Goal: Information Seeking & Learning: Learn about a topic

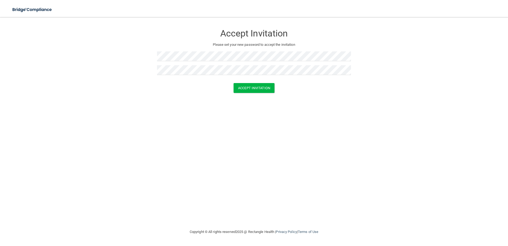
click at [393, 112] on div "Accept Invitation Please set your new password to accept the invitation Accept …" at bounding box center [254, 122] width 487 height 201
click at [260, 91] on button "Accept Invitation" at bounding box center [254, 88] width 41 height 10
click at [244, 99] on button "Accept Invitation" at bounding box center [254, 96] width 41 height 10
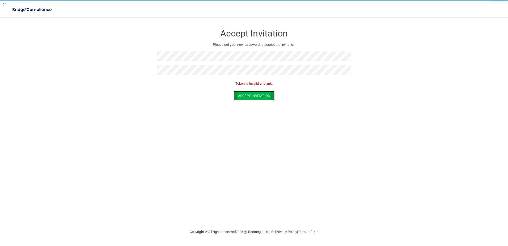
click at [244, 99] on button "Accept Invitation" at bounding box center [254, 96] width 41 height 10
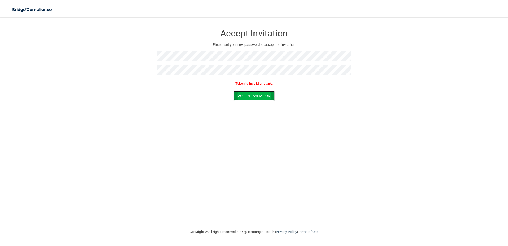
click at [244, 99] on button "Accept Invitation" at bounding box center [254, 96] width 41 height 10
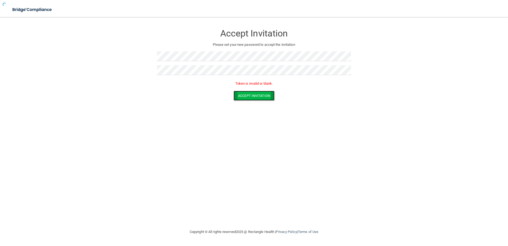
click at [244, 99] on button "Accept Invitation" at bounding box center [254, 96] width 41 height 10
click at [244, 98] on button "Accept Invitation" at bounding box center [254, 96] width 41 height 10
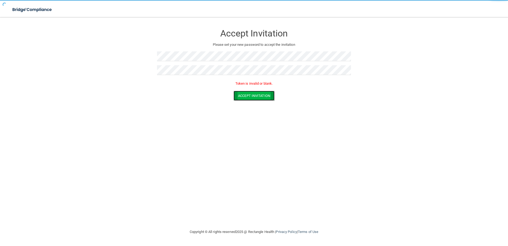
click at [244, 96] on button "Accept Invitation" at bounding box center [254, 96] width 41 height 10
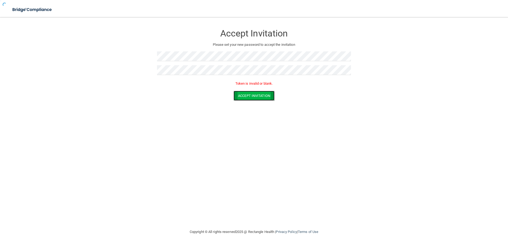
click at [244, 95] on button "Accept Invitation" at bounding box center [254, 96] width 41 height 10
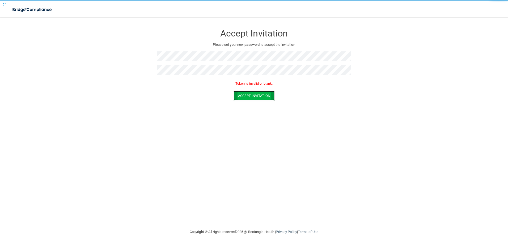
click at [244, 95] on button "Accept Invitation" at bounding box center [254, 96] width 41 height 10
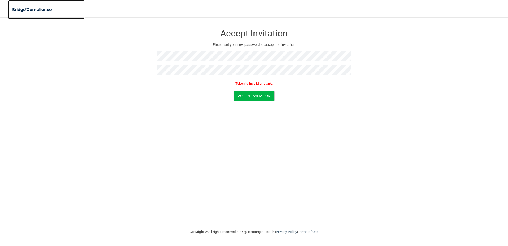
click at [42, 10] on img at bounding box center [32, 9] width 49 height 11
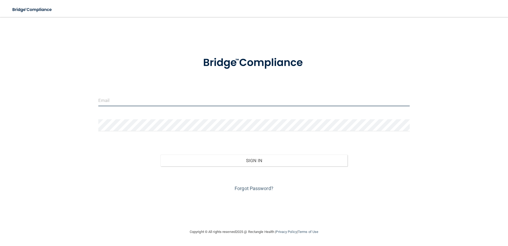
type input "owleyes219@gmail.com"
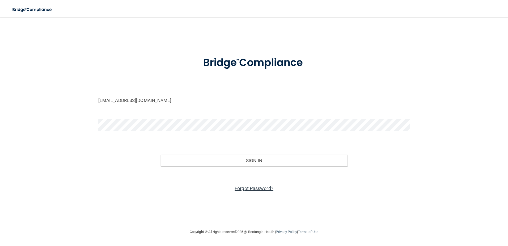
click at [251, 189] on link "Forgot Password?" at bounding box center [254, 188] width 39 height 6
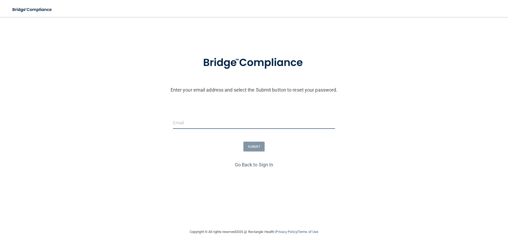
click at [214, 127] on input "email" at bounding box center [254, 123] width 162 height 12
type input "[EMAIL_ADDRESS][DOMAIN_NAME]"
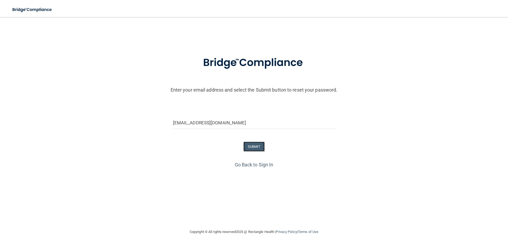
click at [252, 144] on button "SUBMIT" at bounding box center [254, 146] width 22 height 10
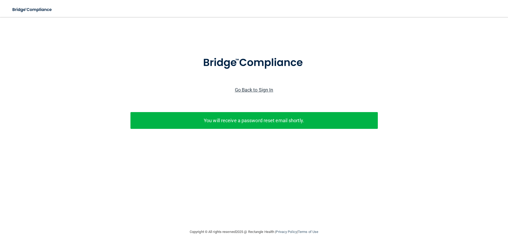
click at [261, 88] on link "Go Back to Sign In" at bounding box center [254, 90] width 39 height 6
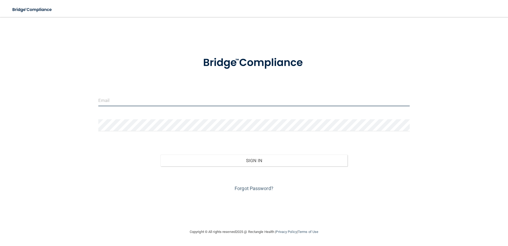
type input "owleyes219@gmail.com"
click at [173, 99] on input "owleyes219@gmail.com" at bounding box center [254, 100] width 312 height 12
drag, startPoint x: 173, startPoint y: 99, endPoint x: 16, endPoint y: 92, distance: 157.2
click at [22, 92] on div "owleyes219@gmail.com Invalid email/password. You don't have permission to acces…" at bounding box center [254, 122] width 487 height 201
type input "[EMAIL_ADDRESS][DOMAIN_NAME]"
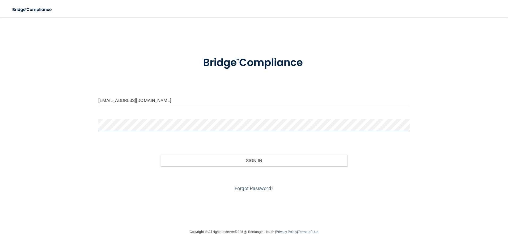
click at [160, 154] on button "Sign In" at bounding box center [253, 160] width 187 height 12
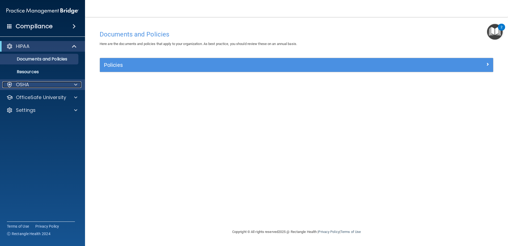
click at [75, 84] on span at bounding box center [75, 84] width 3 height 6
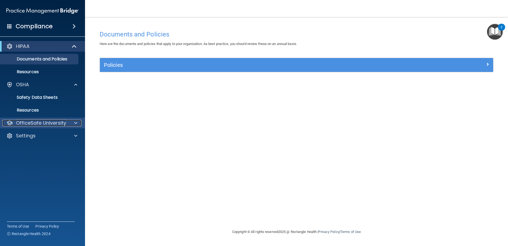
click at [78, 122] on div at bounding box center [74, 123] width 13 height 6
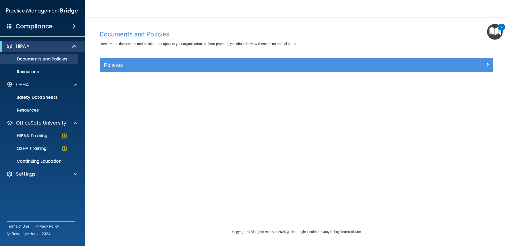
click at [497, 34] on img "Open Resource Center, 2 new notifications" at bounding box center [495, 32] width 16 height 16
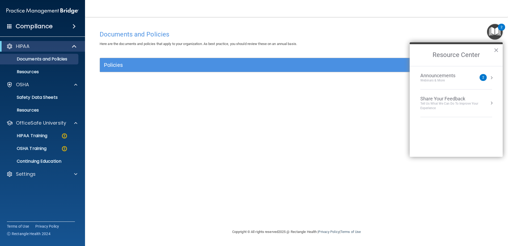
drag, startPoint x: 497, startPoint y: 49, endPoint x: 488, endPoint y: 52, distance: 9.1
click at [497, 49] on button "×" at bounding box center [496, 50] width 5 height 9
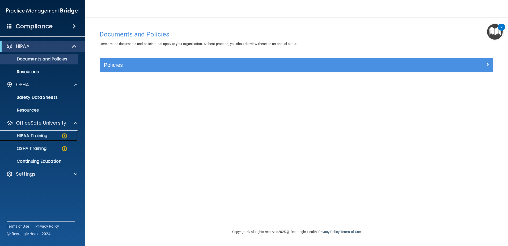
click at [20, 135] on p "HIPAA Training" at bounding box center [25, 135] width 44 height 5
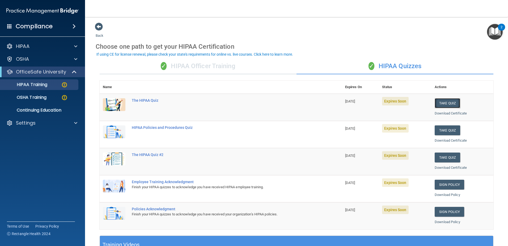
click at [449, 99] on button "Take Quiz" at bounding box center [448, 103] width 26 height 10
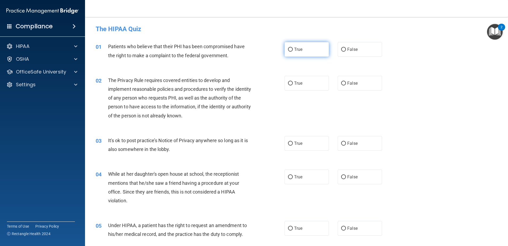
click at [288, 49] on input "True" at bounding box center [290, 50] width 5 height 4
radio input "true"
click at [289, 84] on input "True" at bounding box center [290, 83] width 5 height 4
radio input "true"
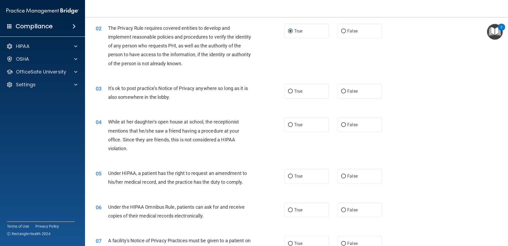
scroll to position [53, 0]
click at [290, 91] on input "True" at bounding box center [290, 90] width 5 height 4
radio input "true"
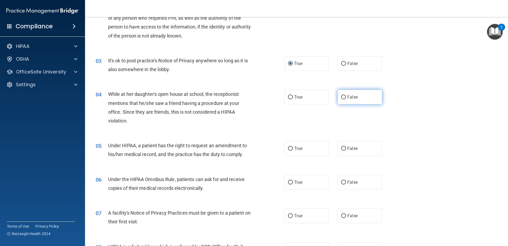
click at [341, 96] on input "False" at bounding box center [343, 97] width 5 height 4
radio input "true"
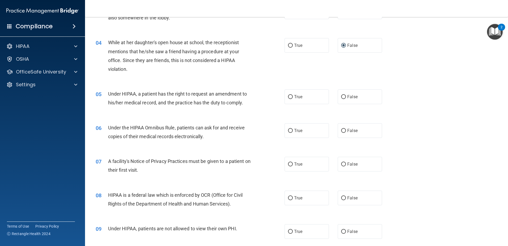
scroll to position [133, 0]
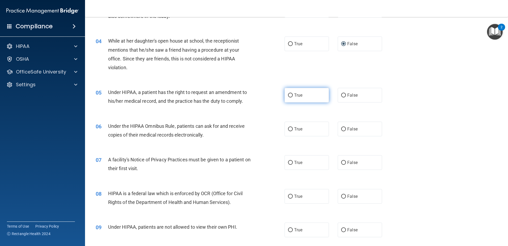
drag, startPoint x: 289, startPoint y: 95, endPoint x: 282, endPoint y: 99, distance: 7.4
click at [289, 95] on input "True" at bounding box center [290, 95] width 5 height 4
radio input "true"
click at [290, 129] on input "True" at bounding box center [290, 129] width 5 height 4
radio input "true"
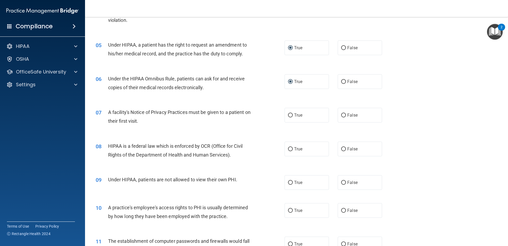
scroll to position [186, 0]
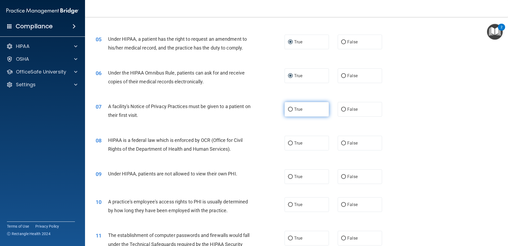
click at [289, 110] on input "True" at bounding box center [290, 109] width 5 height 4
radio input "true"
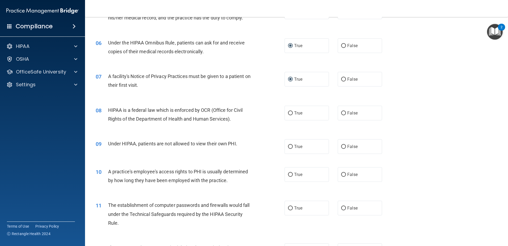
scroll to position [239, 0]
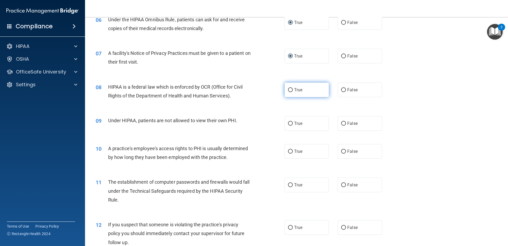
click at [288, 91] on input "True" at bounding box center [290, 90] width 5 height 4
radio input "true"
click at [341, 122] on input "False" at bounding box center [343, 123] width 5 height 4
radio input "true"
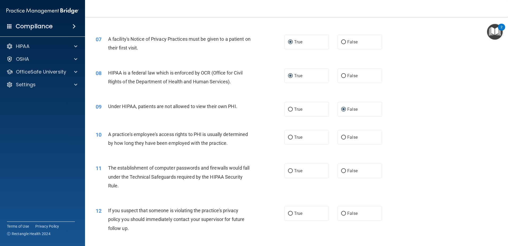
scroll to position [266, 0]
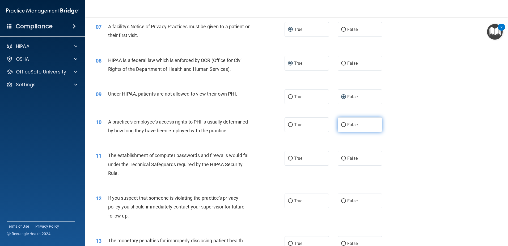
click at [342, 126] on input "False" at bounding box center [343, 125] width 5 height 4
radio input "true"
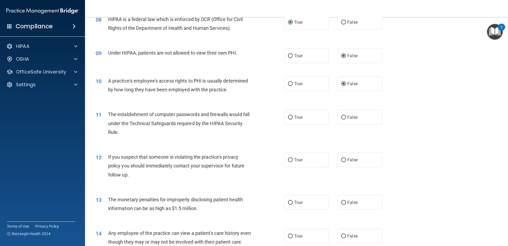
scroll to position [319, 0]
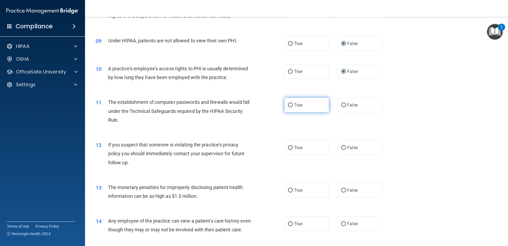
click at [288, 104] on input "True" at bounding box center [290, 105] width 5 height 4
radio input "true"
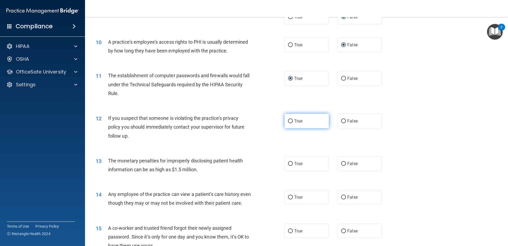
click at [288, 119] on input "True" at bounding box center [290, 121] width 5 height 4
radio input "true"
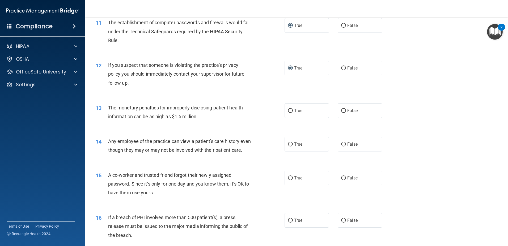
scroll to position [399, 0]
click at [290, 109] on input "True" at bounding box center [290, 110] width 5 height 4
radio input "true"
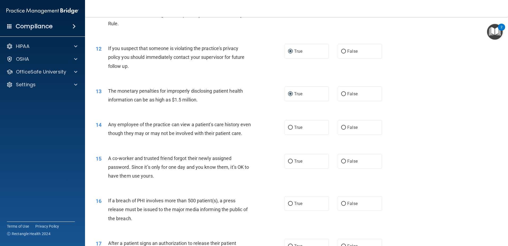
scroll to position [425, 0]
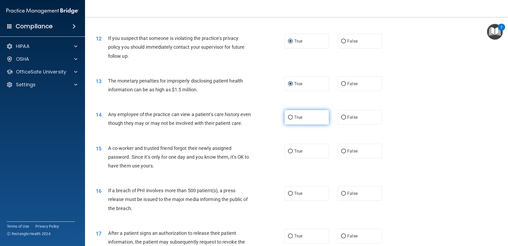
click at [294, 116] on span "True" at bounding box center [298, 117] width 8 height 5
click at [292, 116] on input "True" at bounding box center [290, 117] width 5 height 4
radio input "true"
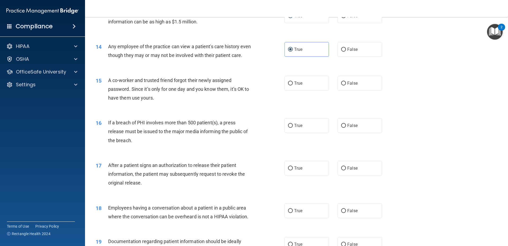
scroll to position [505, 0]
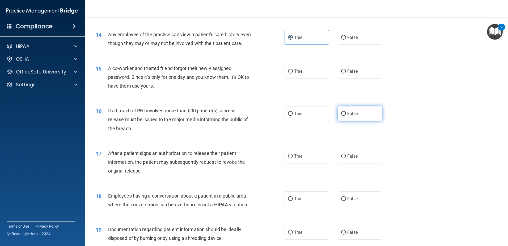
click at [344, 121] on label "False" at bounding box center [360, 113] width 44 height 15
click at [344, 116] on input "False" at bounding box center [343, 114] width 5 height 4
radio input "true"
click at [342, 73] on input "False" at bounding box center [343, 71] width 5 height 4
radio input "true"
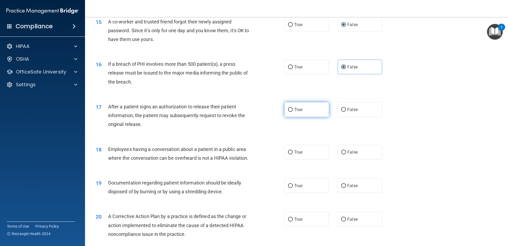
scroll to position [585, 0]
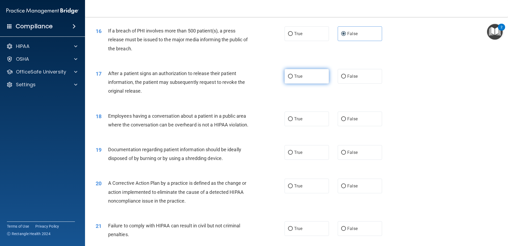
click at [317, 83] on label "True" at bounding box center [307, 76] width 44 height 15
click at [293, 78] on input "True" at bounding box center [290, 76] width 5 height 4
radio input "true"
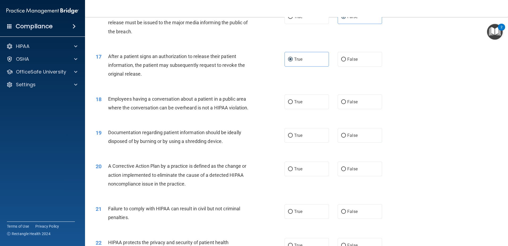
scroll to position [611, 0]
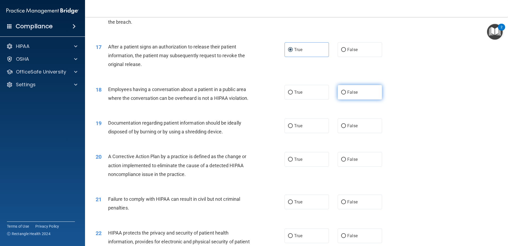
click at [359, 99] on label "False" at bounding box center [360, 92] width 44 height 15
click at [346, 94] on input "False" at bounding box center [343, 92] width 5 height 4
radio input "true"
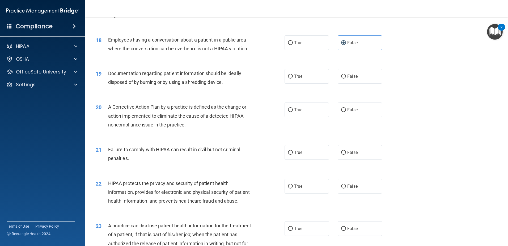
scroll to position [664, 0]
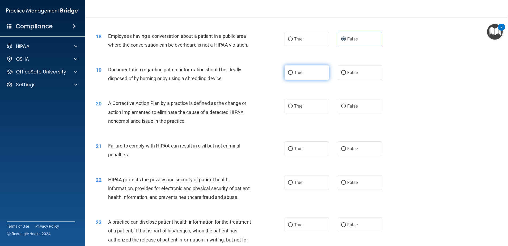
click at [309, 80] on label "True" at bounding box center [307, 72] width 44 height 15
click at [293, 75] on input "True" at bounding box center [290, 73] width 5 height 4
radio input "true"
click at [294, 108] on span "True" at bounding box center [298, 105] width 8 height 5
click at [293, 108] on input "True" at bounding box center [290, 106] width 5 height 4
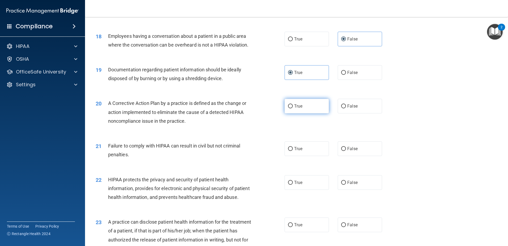
radio input "true"
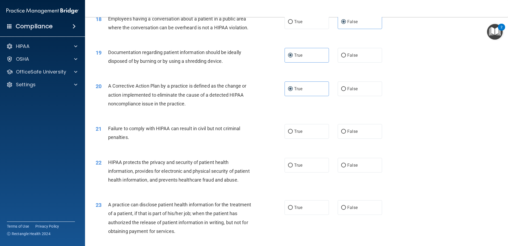
scroll to position [691, 0]
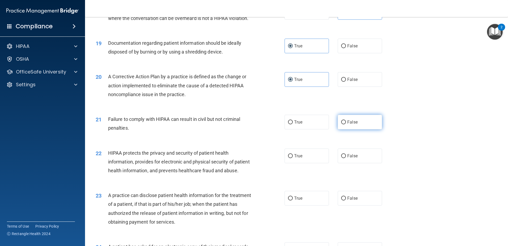
click at [357, 129] on label "False" at bounding box center [360, 122] width 44 height 15
click at [346, 124] on input "False" at bounding box center [343, 122] width 5 height 4
radio input "true"
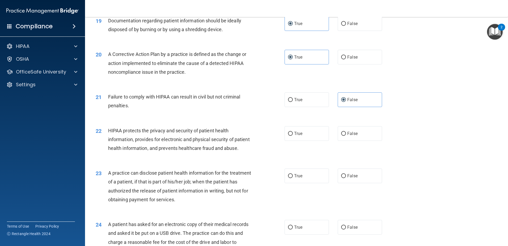
scroll to position [744, 0]
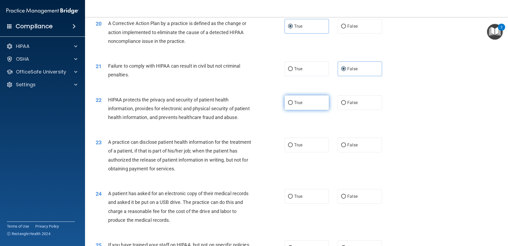
click at [290, 105] on input "True" at bounding box center [290, 103] width 5 height 4
radio input "true"
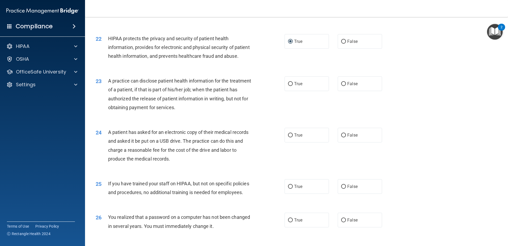
scroll to position [824, 0]
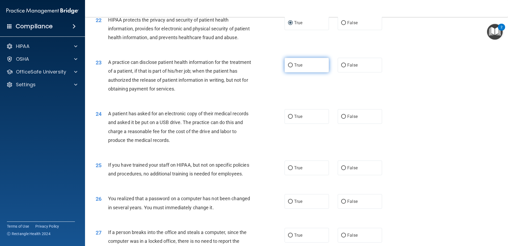
click at [289, 72] on label "True" at bounding box center [307, 65] width 44 height 15
click at [289, 67] on input "True" at bounding box center [290, 65] width 5 height 4
radio input "true"
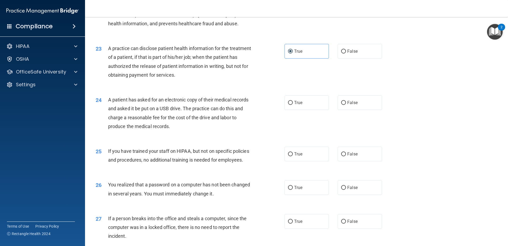
scroll to position [850, 0]
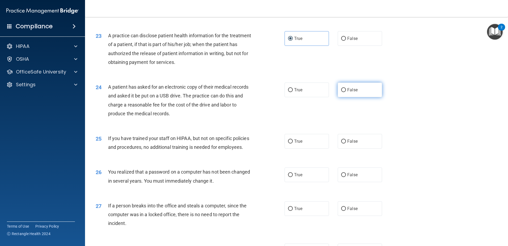
click at [343, 92] on input "False" at bounding box center [343, 90] width 5 height 4
radio input "true"
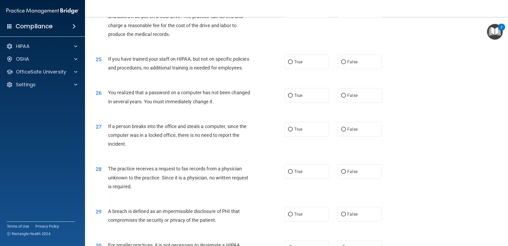
scroll to position [930, 0]
click at [342, 64] on input "False" at bounding box center [343, 62] width 5 height 4
radio input "true"
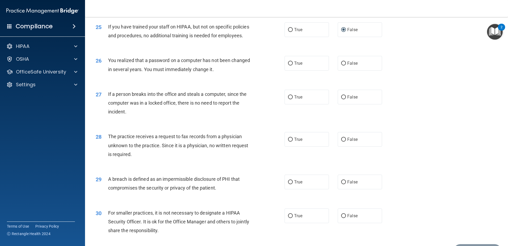
scroll to position [983, 0]
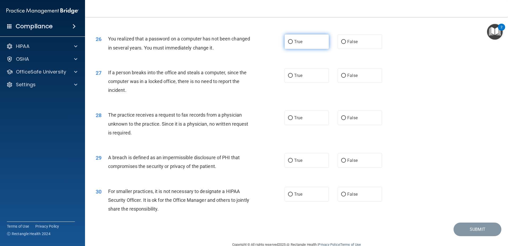
click at [291, 49] on label "True" at bounding box center [307, 41] width 44 height 15
click at [291, 44] on input "True" at bounding box center [290, 42] width 5 height 4
radio input "true"
click at [342, 78] on input "False" at bounding box center [343, 76] width 5 height 4
radio input "true"
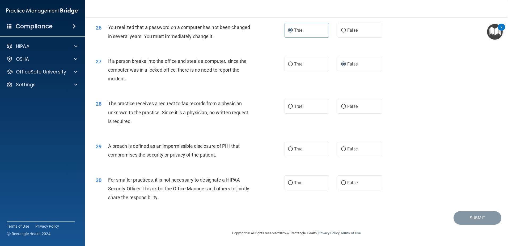
scroll to position [1021, 0]
click at [341, 104] on input "False" at bounding box center [343, 106] width 5 height 4
radio input "true"
click at [291, 151] on label "True" at bounding box center [307, 148] width 44 height 15
click at [291, 151] on input "True" at bounding box center [290, 149] width 5 height 4
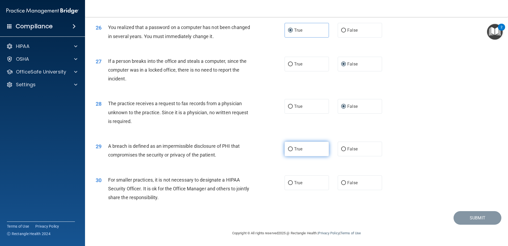
radio input "true"
click at [288, 183] on input "True" at bounding box center [290, 183] width 5 height 4
radio input "true"
click at [476, 219] on button "Submit" at bounding box center [478, 218] width 48 height 14
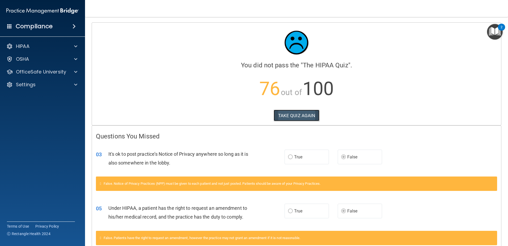
click at [290, 113] on button "TAKE QUIZ AGAIN" at bounding box center [297, 115] width 46 height 12
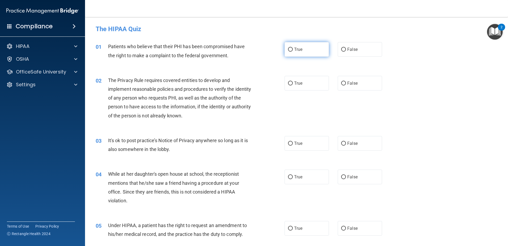
click at [289, 48] on input "True" at bounding box center [290, 50] width 5 height 4
radio input "true"
click at [291, 80] on label "True" at bounding box center [307, 83] width 44 height 15
click at [291, 81] on input "True" at bounding box center [290, 83] width 5 height 4
radio input "true"
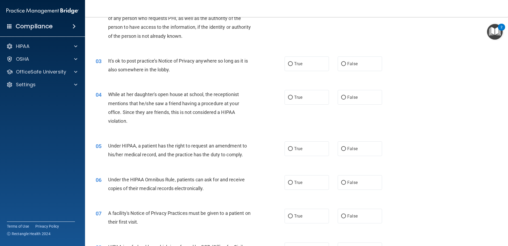
scroll to position [80, 0]
click at [289, 64] on input "True" at bounding box center [290, 64] width 5 height 4
radio input "true"
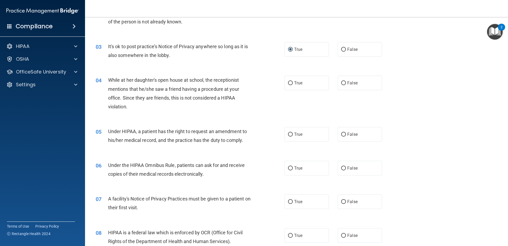
scroll to position [106, 0]
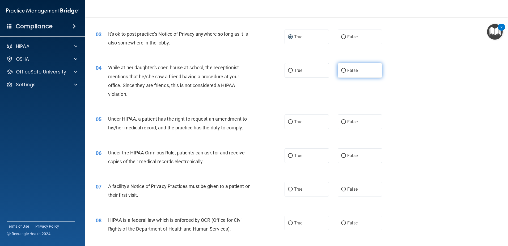
click at [342, 72] on input "False" at bounding box center [343, 71] width 5 height 4
radio input "true"
click at [288, 120] on input "True" at bounding box center [290, 122] width 5 height 4
radio input "true"
click at [341, 155] on input "False" at bounding box center [343, 156] width 5 height 4
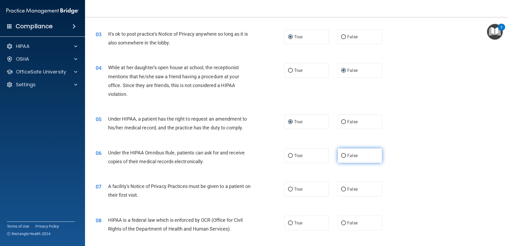
radio input "true"
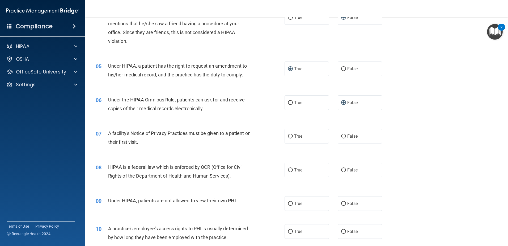
scroll to position [159, 0]
click at [289, 135] on input "True" at bounding box center [290, 136] width 5 height 4
radio input "true"
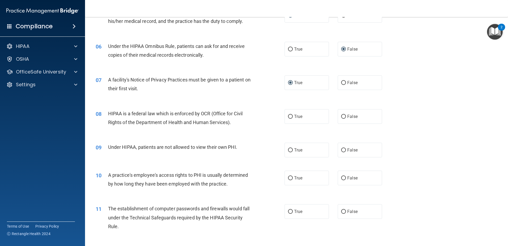
scroll to position [80, 0]
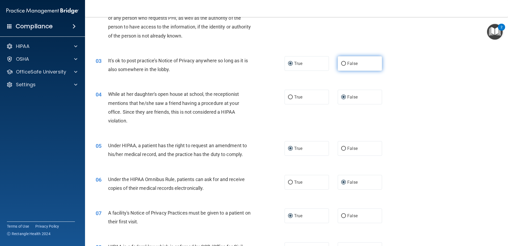
click at [342, 63] on input "False" at bounding box center [343, 64] width 5 height 4
radio input "true"
radio input "false"
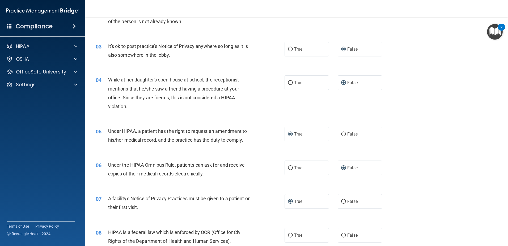
scroll to position [106, 0]
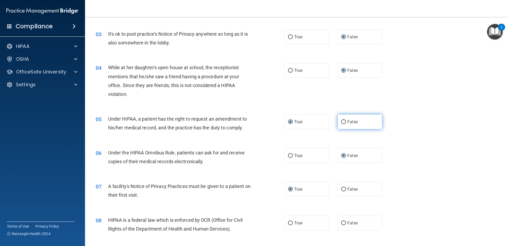
click at [342, 120] on input "False" at bounding box center [343, 122] width 5 height 4
radio input "true"
radio input "false"
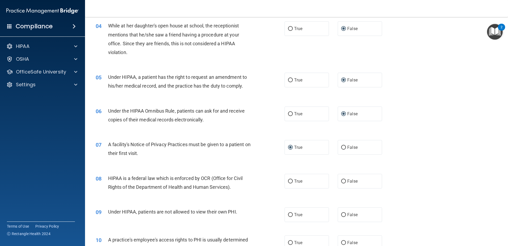
scroll to position [159, 0]
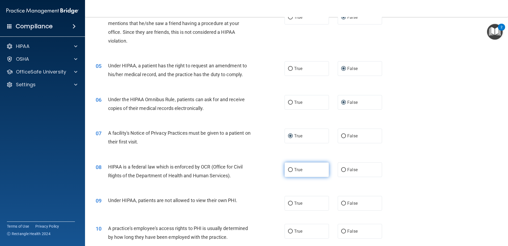
click at [291, 168] on label "True" at bounding box center [307, 169] width 44 height 15
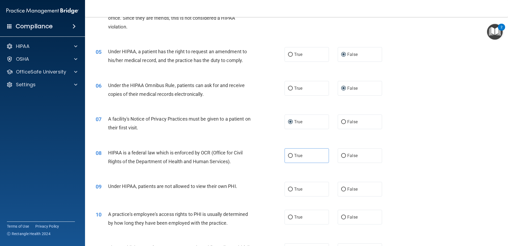
scroll to position [186, 0]
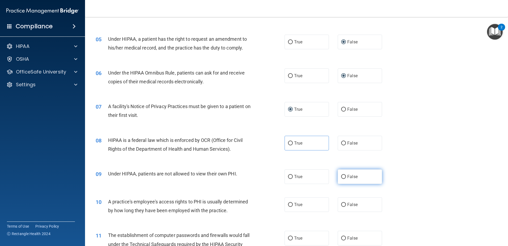
click at [342, 175] on input "False" at bounding box center [343, 177] width 5 height 4
radio input "true"
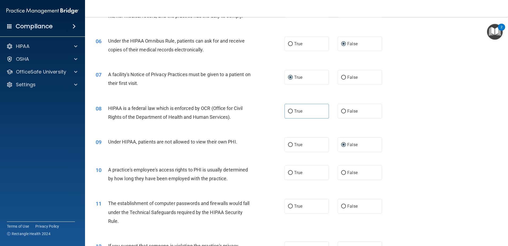
scroll to position [239, 0]
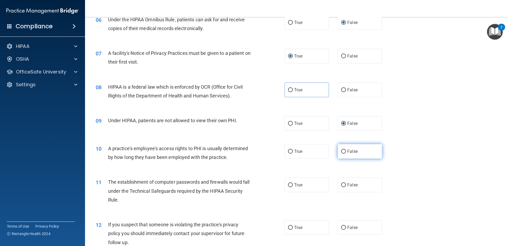
click at [341, 150] on input "False" at bounding box center [343, 151] width 5 height 4
radio input "true"
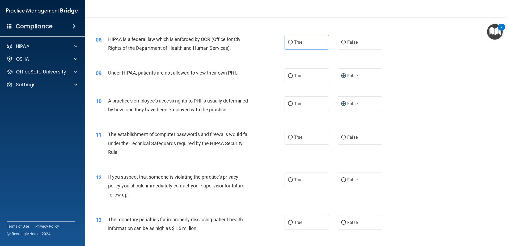
scroll to position [292, 0]
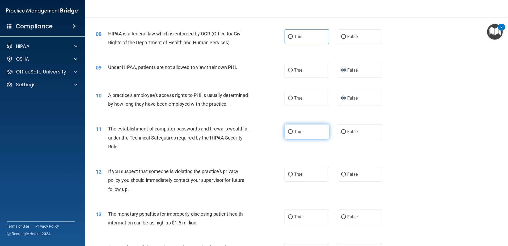
click at [289, 133] on input "True" at bounding box center [290, 132] width 5 height 4
radio input "true"
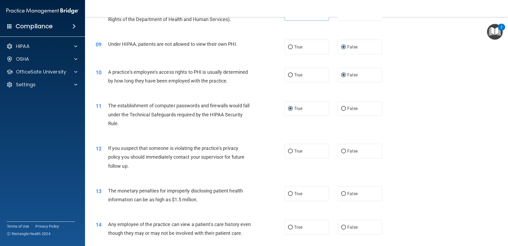
scroll to position [345, 0]
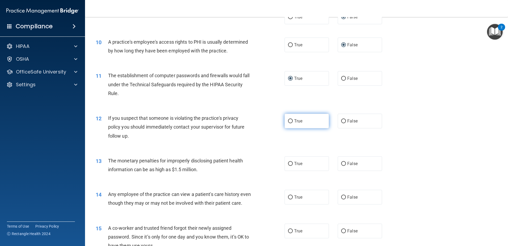
click at [288, 120] on input "True" at bounding box center [290, 121] width 5 height 4
radio input "true"
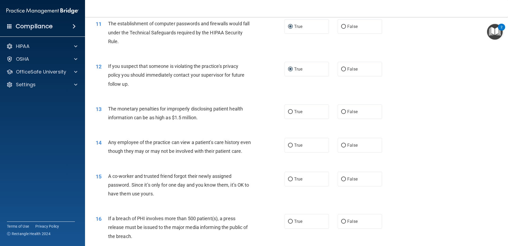
scroll to position [399, 0]
click at [289, 111] on input "True" at bounding box center [290, 110] width 5 height 4
radio input "true"
click at [341, 142] on input "False" at bounding box center [343, 144] width 5 height 4
radio input "true"
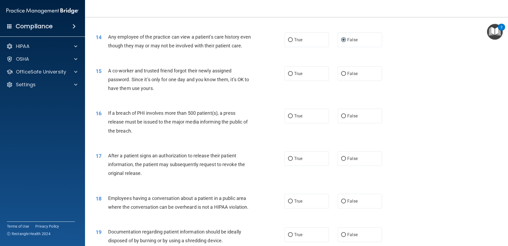
scroll to position [505, 0]
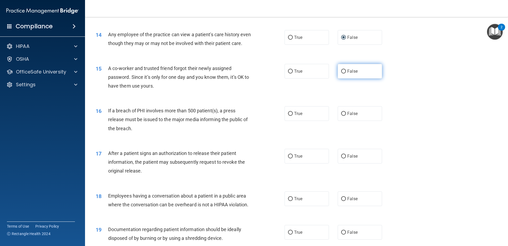
click at [341, 76] on label "False" at bounding box center [360, 71] width 44 height 15
click at [341, 73] on input "False" at bounding box center [343, 71] width 5 height 4
radio input "true"
click at [341, 73] on input "False" at bounding box center [343, 71] width 5 height 4
click at [288, 116] on input "True" at bounding box center [290, 114] width 5 height 4
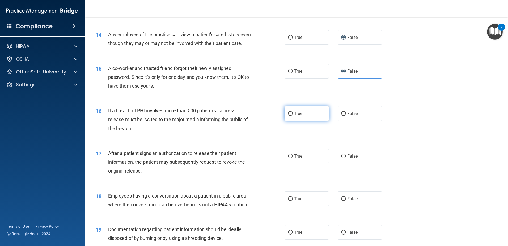
radio input "true"
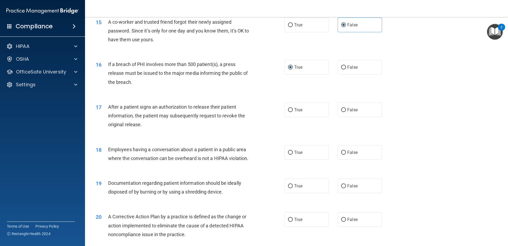
scroll to position [558, 0]
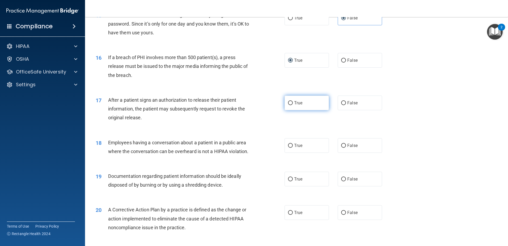
click at [288, 105] on input "True" at bounding box center [290, 103] width 5 height 4
radio input "true"
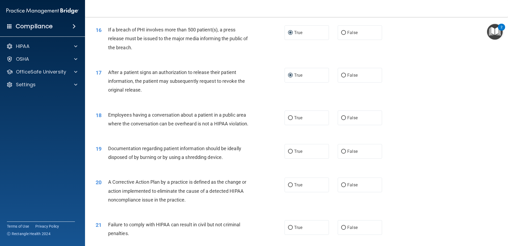
scroll to position [611, 0]
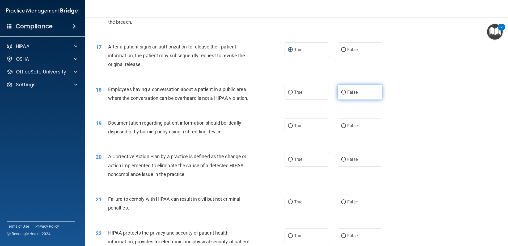
click at [342, 94] on input "False" at bounding box center [343, 92] width 5 height 4
radio input "true"
click at [285, 133] on label "True" at bounding box center [307, 125] width 44 height 15
click at [288, 128] on input "True" at bounding box center [290, 126] width 5 height 4
radio input "true"
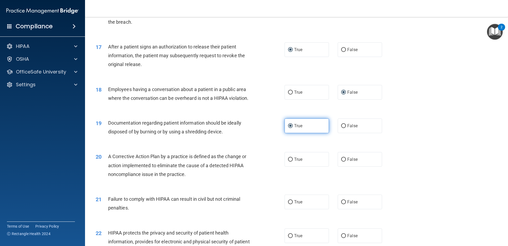
click at [288, 128] on input "True" at bounding box center [290, 126] width 5 height 4
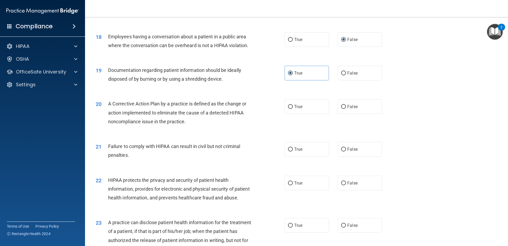
scroll to position [664, 0]
click at [288, 108] on input "True" at bounding box center [290, 106] width 5 height 4
radio input "true"
click at [342, 154] on label "False" at bounding box center [360, 148] width 44 height 15
click at [342, 151] on input "False" at bounding box center [343, 149] width 5 height 4
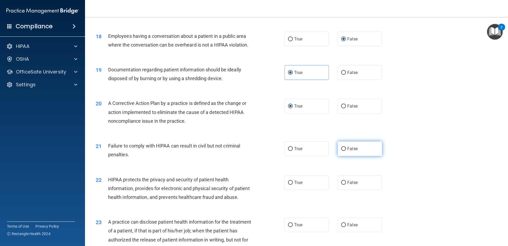
radio input "true"
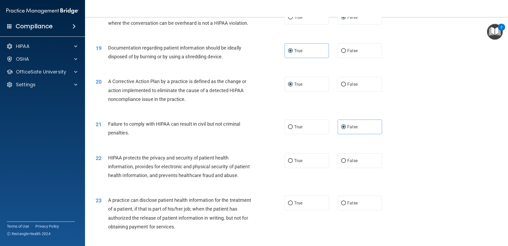
scroll to position [744, 0]
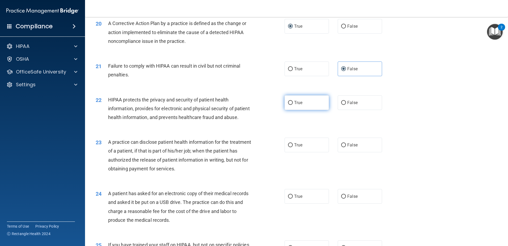
click at [288, 105] on input "True" at bounding box center [290, 103] width 5 height 4
radio input "true"
click at [343, 147] on input "False" at bounding box center [343, 145] width 5 height 4
radio input "true"
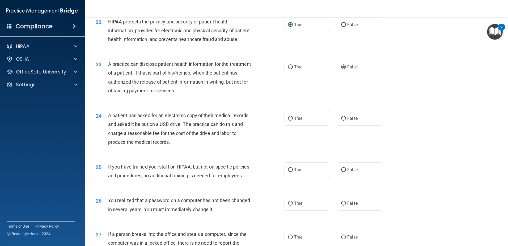
scroll to position [824, 0]
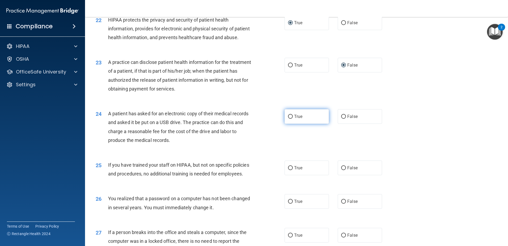
click at [289, 119] on input "True" at bounding box center [290, 117] width 5 height 4
radio input "true"
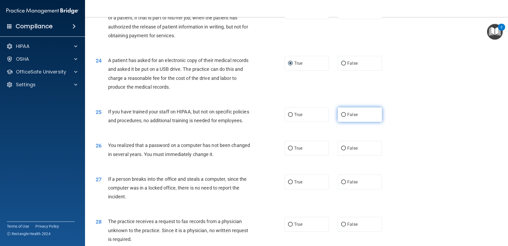
click at [338, 122] on label "False" at bounding box center [360, 114] width 44 height 15
click at [341, 117] on input "False" at bounding box center [343, 115] width 5 height 4
radio input "true"
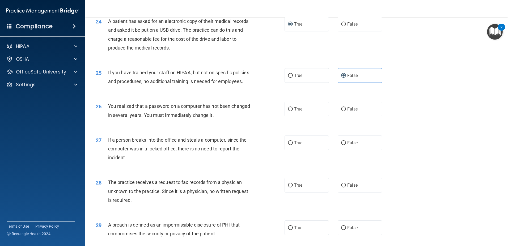
scroll to position [957, 0]
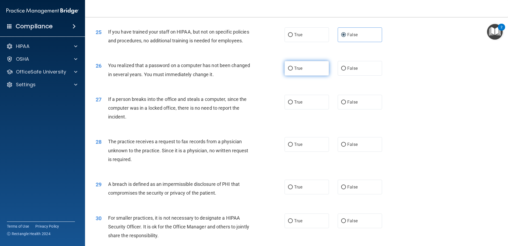
click at [294, 71] on span "True" at bounding box center [298, 68] width 8 height 5
click at [293, 70] on input "True" at bounding box center [290, 68] width 5 height 4
radio input "true"
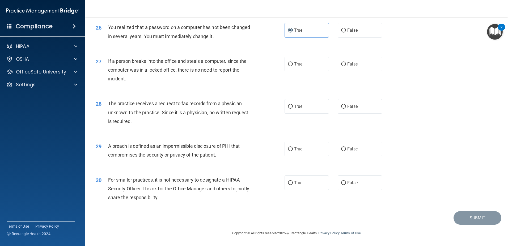
drag, startPoint x: 343, startPoint y: 75, endPoint x: 300, endPoint y: 95, distance: 47.5
click at [342, 66] on input "False" at bounding box center [343, 64] width 5 height 4
radio input "true"
click at [341, 108] on input "False" at bounding box center [343, 106] width 5 height 4
radio input "true"
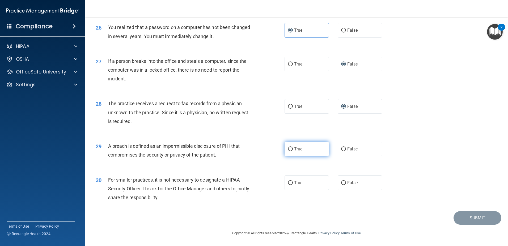
click at [288, 151] on input "True" at bounding box center [290, 149] width 5 height 4
radio input "true"
click at [341, 185] on input "False" at bounding box center [343, 183] width 5 height 4
radio input "true"
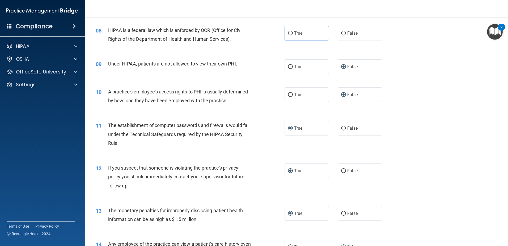
scroll to position [277, 0]
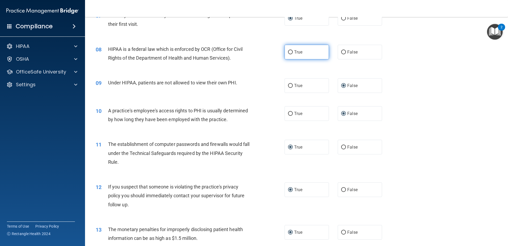
click at [305, 51] on label "True" at bounding box center [307, 52] width 44 height 15
click at [293, 51] on input "True" at bounding box center [290, 52] width 5 height 4
radio input "true"
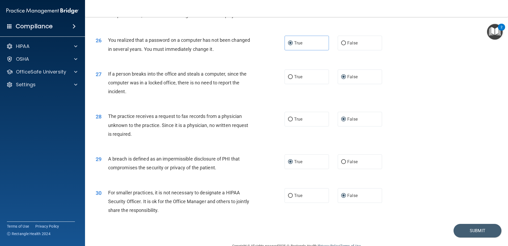
scroll to position [1021, 0]
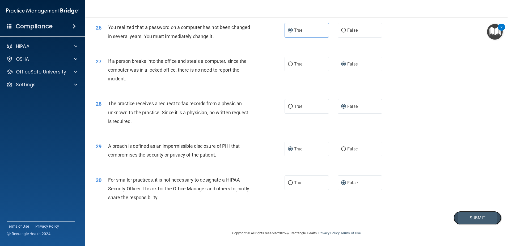
click at [469, 219] on button "Submit" at bounding box center [478, 218] width 48 height 14
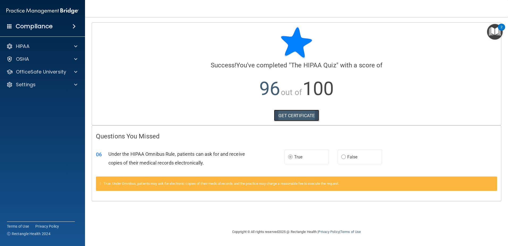
click at [295, 113] on link "GET CERTIFICATE" at bounding box center [296, 115] width 45 height 12
click at [75, 47] on span at bounding box center [75, 46] width 3 height 6
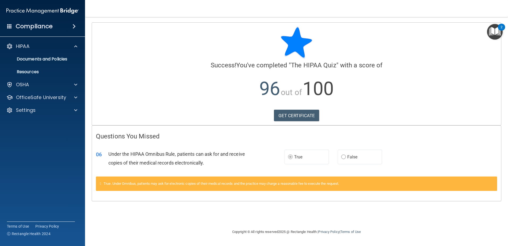
click at [59, 30] on div "Compliance" at bounding box center [42, 26] width 85 height 12
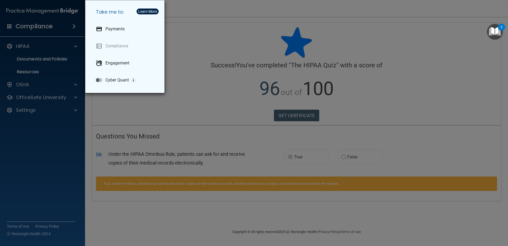
click at [59, 30] on div "Take me to: Payments Compliance Engagement Cyber Quant" at bounding box center [254, 123] width 508 height 246
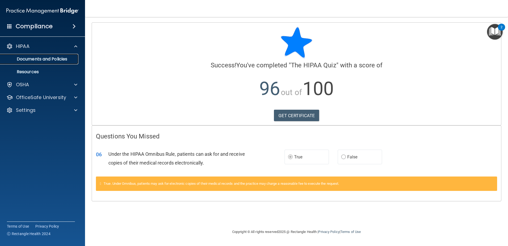
click at [35, 60] on p "Documents and Policies" at bounding box center [39, 58] width 73 height 5
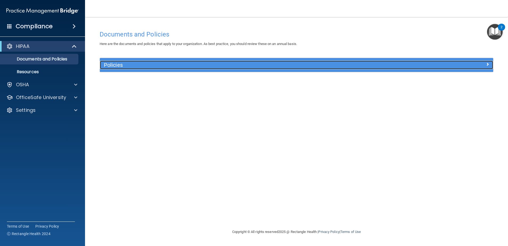
click at [488, 65] on span at bounding box center [487, 64] width 3 height 6
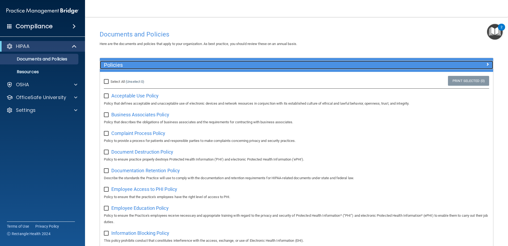
click at [488, 65] on div at bounding box center [444, 64] width 98 height 6
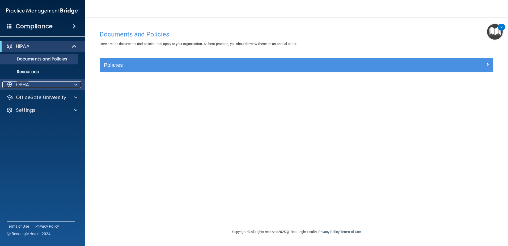
click at [33, 85] on div "OSHA" at bounding box center [35, 84] width 66 height 6
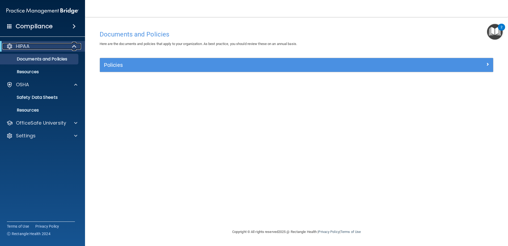
click at [31, 48] on div "HIPAA" at bounding box center [35, 46] width 66 height 6
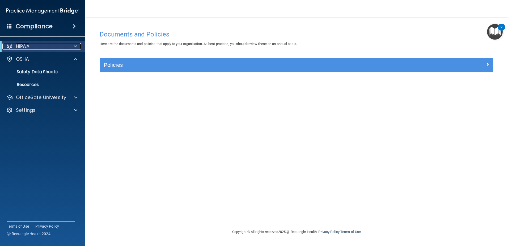
click at [20, 46] on p "HIPAA" at bounding box center [23, 46] width 14 height 6
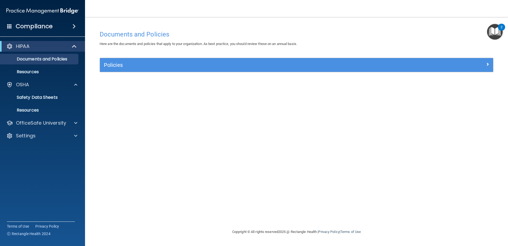
click at [31, 28] on h4 "Compliance" at bounding box center [34, 26] width 37 height 7
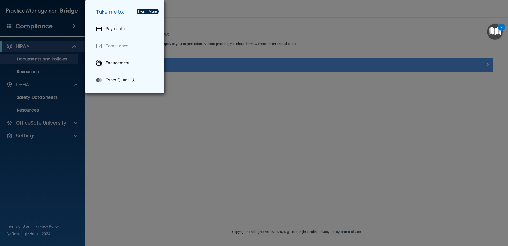
click at [120, 141] on div "Take me to: Payments Compliance Engagement Cyber Quant" at bounding box center [254, 123] width 508 height 246
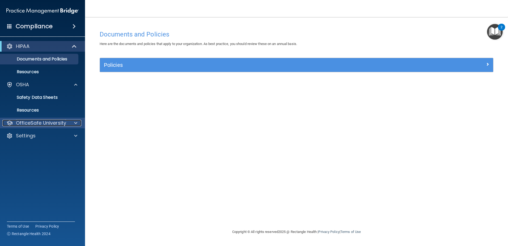
click at [22, 121] on p "OfficeSafe University" at bounding box center [41, 123] width 50 height 6
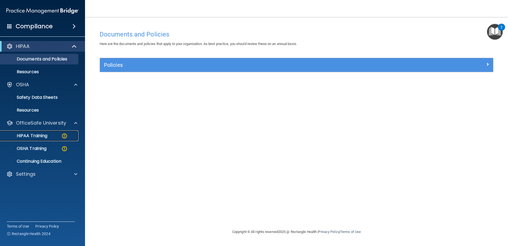
click at [21, 139] on link "HIPAA Training" at bounding box center [37, 135] width 84 height 11
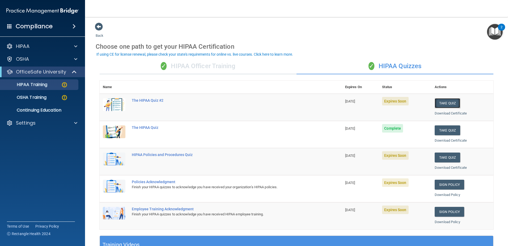
click at [448, 105] on button "Take Quiz" at bounding box center [448, 103] width 26 height 10
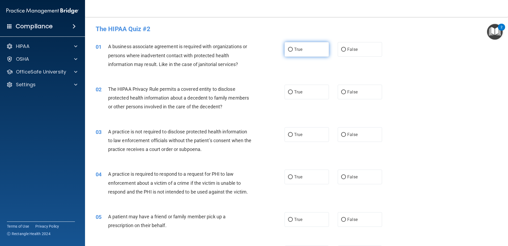
click at [288, 48] on input "True" at bounding box center [290, 50] width 5 height 4
radio input "true"
click at [289, 88] on label "True" at bounding box center [307, 91] width 44 height 15
click at [289, 90] on input "True" at bounding box center [290, 92] width 5 height 4
radio input "true"
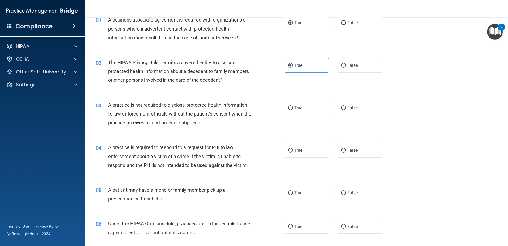
scroll to position [53, 0]
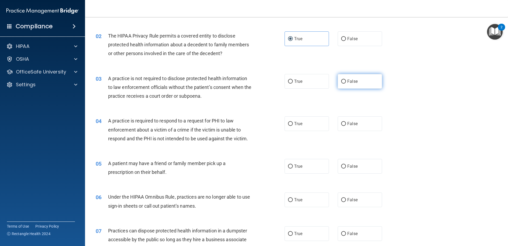
click at [366, 80] on label "False" at bounding box center [360, 81] width 44 height 15
click at [346, 80] on input "False" at bounding box center [343, 81] width 5 height 4
radio input "true"
click at [296, 81] on span "True" at bounding box center [298, 81] width 8 height 5
click at [293, 81] on input "True" at bounding box center [290, 81] width 5 height 4
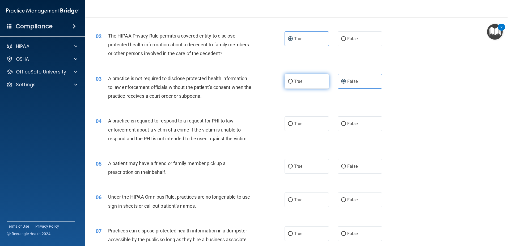
radio input "true"
radio input "false"
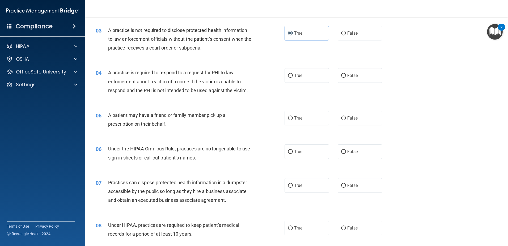
scroll to position [106, 0]
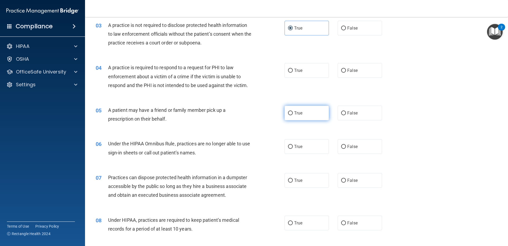
click at [290, 109] on label "True" at bounding box center [307, 112] width 44 height 15
click at [290, 111] on input "True" at bounding box center [290, 113] width 5 height 4
radio input "true"
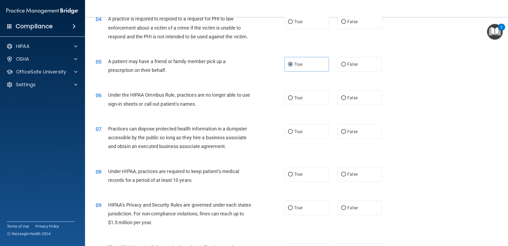
scroll to position [159, 0]
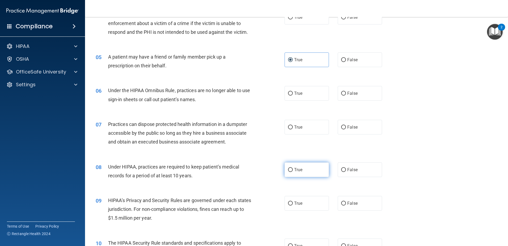
click at [297, 171] on span "True" at bounding box center [298, 169] width 8 height 5
click at [293, 171] on input "True" at bounding box center [290, 170] width 5 height 4
radio input "true"
drag, startPoint x: 357, startPoint y: 131, endPoint x: 310, endPoint y: 133, distance: 46.8
click at [357, 131] on label "False" at bounding box center [360, 127] width 44 height 15
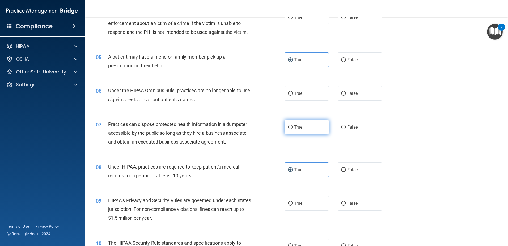
click at [346, 129] on input "False" at bounding box center [343, 127] width 5 height 4
radio input "true"
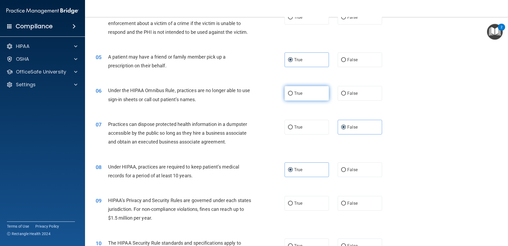
click at [297, 95] on span "True" at bounding box center [298, 93] width 8 height 5
click at [293, 95] on input "True" at bounding box center [290, 93] width 5 height 4
radio input "true"
click at [348, 94] on span "False" at bounding box center [352, 93] width 10 height 5
click at [346, 94] on input "False" at bounding box center [343, 93] width 5 height 4
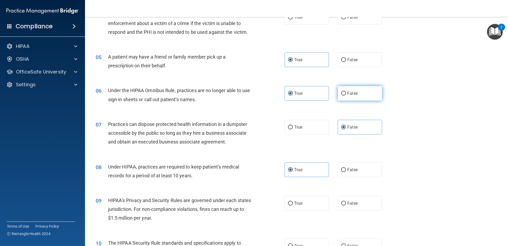
radio input "true"
radio input "false"
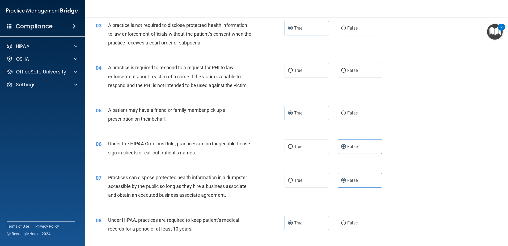
scroll to position [80, 0]
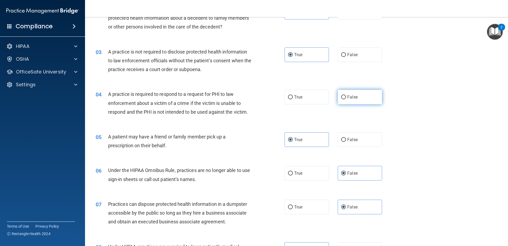
click at [339, 92] on label "False" at bounding box center [360, 97] width 44 height 15
click at [341, 95] on input "False" at bounding box center [343, 97] width 5 height 4
radio input "true"
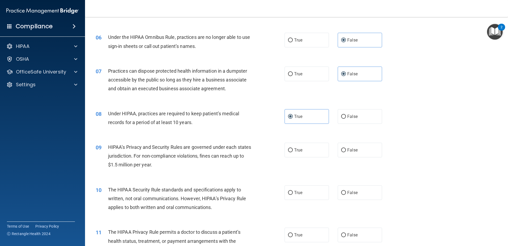
scroll to position [239, 0]
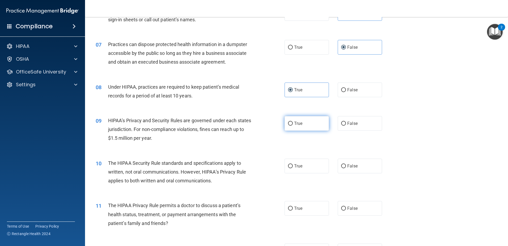
click at [298, 127] on label "True" at bounding box center [307, 123] width 44 height 15
click at [293, 125] on input "True" at bounding box center [290, 123] width 5 height 4
radio input "true"
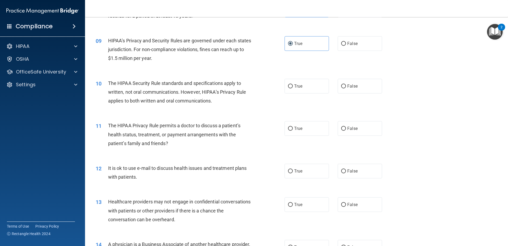
scroll to position [292, 0]
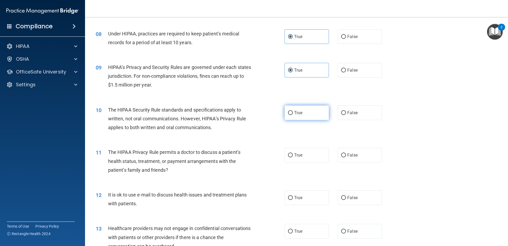
click at [304, 109] on label "True" at bounding box center [307, 112] width 44 height 15
click at [293, 111] on input "True" at bounding box center [290, 113] width 5 height 4
radio input "true"
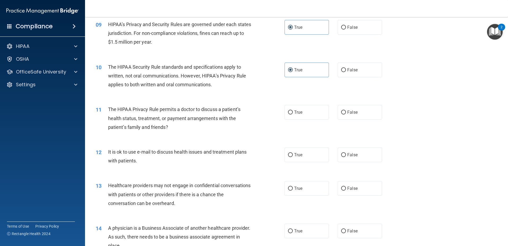
scroll to position [345, 0]
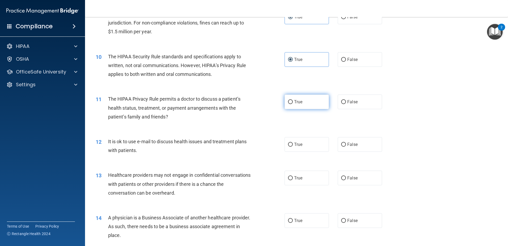
click at [288, 100] on input "True" at bounding box center [290, 102] width 5 height 4
radio input "true"
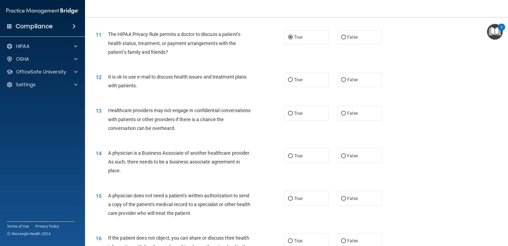
scroll to position [425, 0]
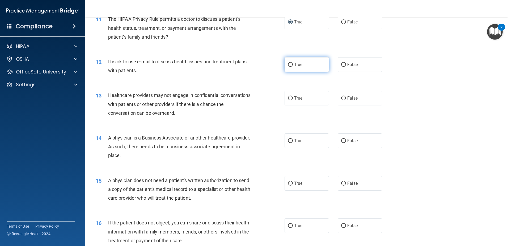
click at [293, 67] on label "True" at bounding box center [307, 64] width 44 height 15
click at [293, 67] on input "True" at bounding box center [290, 65] width 5 height 4
radio input "true"
click at [347, 66] on span "False" at bounding box center [352, 64] width 10 height 5
click at [346, 66] on input "False" at bounding box center [343, 65] width 5 height 4
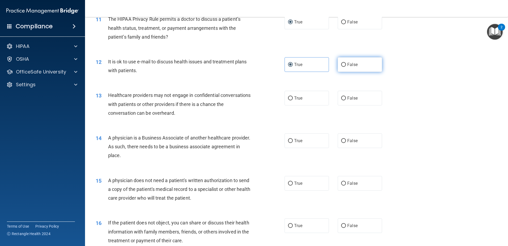
radio input "true"
radio input "false"
click at [285, 101] on label "True" at bounding box center [307, 98] width 44 height 15
click at [288, 100] on input "True" at bounding box center [290, 98] width 5 height 4
radio input "true"
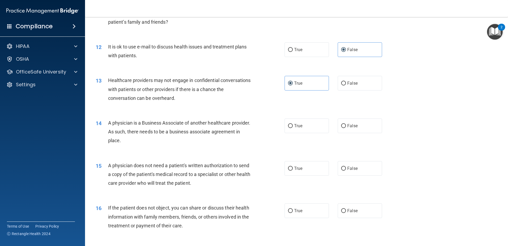
scroll to position [452, 0]
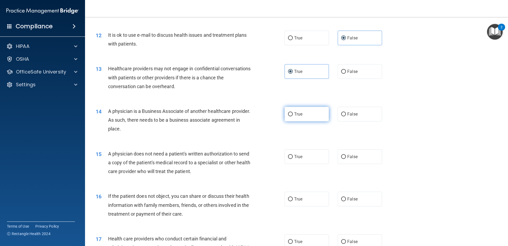
click at [298, 117] on label "True" at bounding box center [307, 114] width 44 height 15
click at [293, 116] on input "True" at bounding box center [290, 114] width 5 height 4
radio input "true"
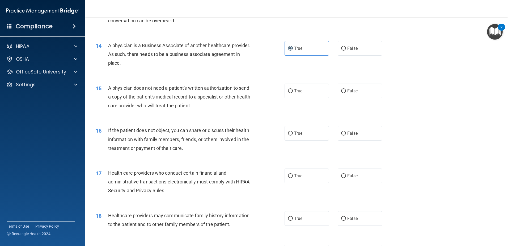
scroll to position [531, 0]
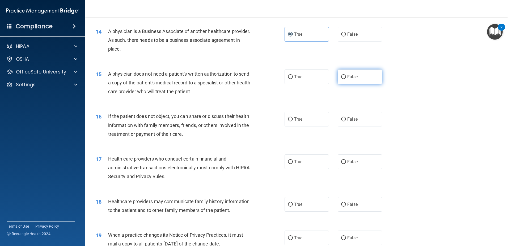
click at [346, 81] on label "False" at bounding box center [360, 76] width 44 height 15
click at [346, 79] on input "False" at bounding box center [343, 77] width 5 height 4
radio input "true"
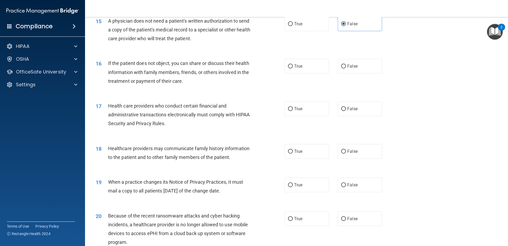
scroll to position [585, 0]
click at [348, 69] on label "False" at bounding box center [360, 65] width 44 height 15
click at [346, 68] on input "False" at bounding box center [343, 66] width 5 height 4
radio input "true"
click at [295, 70] on label "True" at bounding box center [307, 65] width 44 height 15
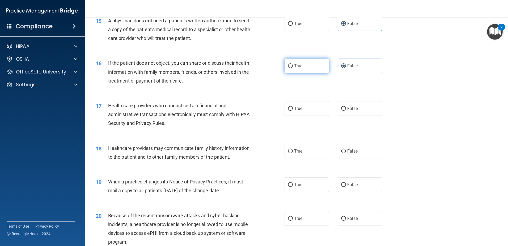
click at [293, 68] on input "True" at bounding box center [290, 66] width 5 height 4
radio input "true"
radio input "false"
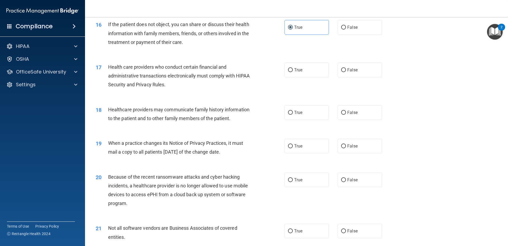
scroll to position [638, 0]
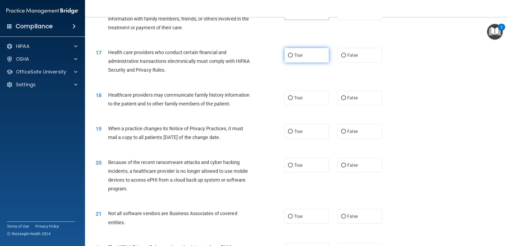
click at [295, 60] on label "True" at bounding box center [307, 55] width 44 height 15
click at [293, 57] on input "True" at bounding box center [290, 55] width 5 height 4
radio input "true"
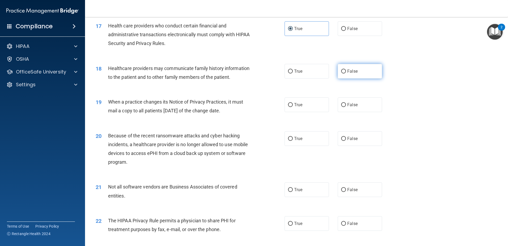
click at [348, 70] on span "False" at bounding box center [352, 71] width 10 height 5
click at [346, 70] on input "False" at bounding box center [343, 71] width 5 height 4
radio input "true"
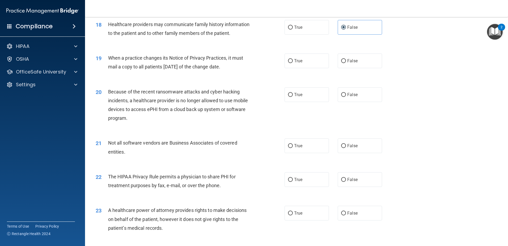
scroll to position [717, 0]
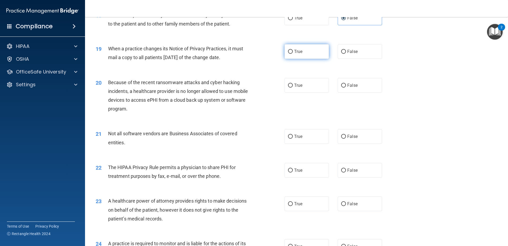
click at [307, 56] on label "True" at bounding box center [307, 51] width 44 height 15
click at [293, 54] on input "True" at bounding box center [290, 52] width 5 height 4
radio input "true"
click at [286, 86] on label "True" at bounding box center [307, 85] width 44 height 15
click at [288, 86] on input "True" at bounding box center [290, 85] width 5 height 4
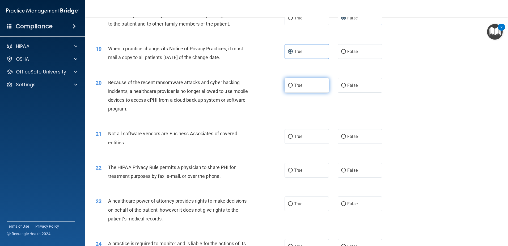
radio input "true"
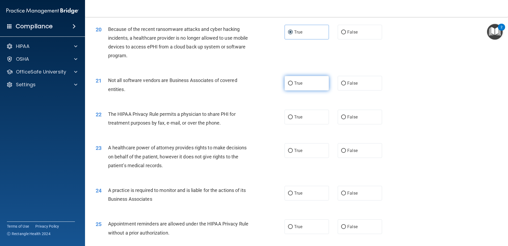
click at [303, 86] on label "True" at bounding box center [307, 83] width 44 height 15
click at [293, 85] on input "True" at bounding box center [290, 83] width 5 height 4
radio input "true"
click at [361, 116] on label "False" at bounding box center [360, 116] width 44 height 15
click at [346, 116] on input "False" at bounding box center [343, 117] width 5 height 4
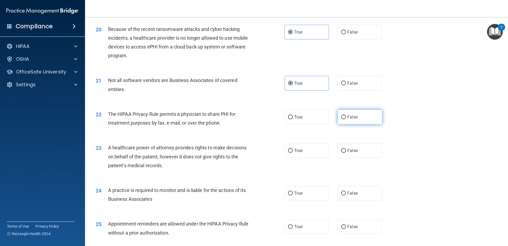
radio input "true"
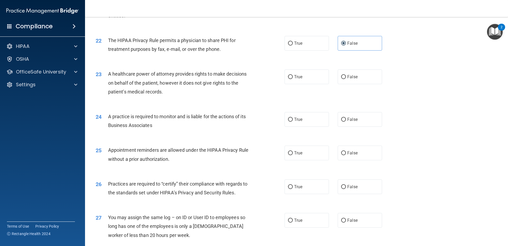
scroll to position [850, 0]
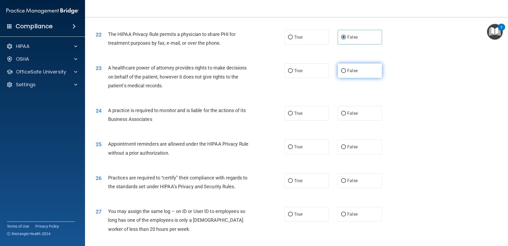
click at [369, 73] on label "False" at bounding box center [360, 70] width 44 height 15
click at [346, 73] on input "False" at bounding box center [343, 71] width 5 height 4
radio input "true"
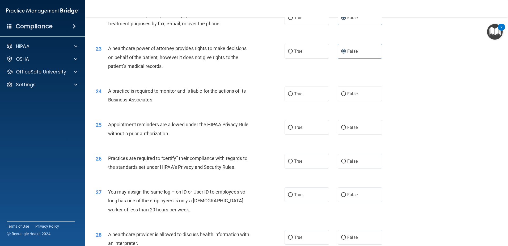
scroll to position [903, 0]
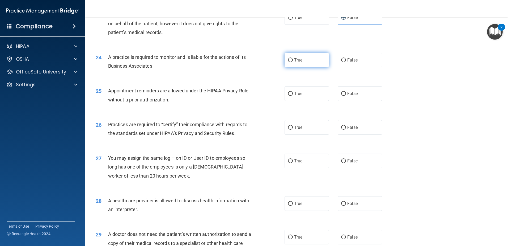
click at [306, 58] on label "True" at bounding box center [307, 60] width 44 height 15
click at [293, 58] on input "True" at bounding box center [290, 60] width 5 height 4
radio input "true"
click at [331, 90] on div "True False" at bounding box center [338, 93] width 107 height 15
click at [324, 93] on label "True" at bounding box center [307, 93] width 44 height 15
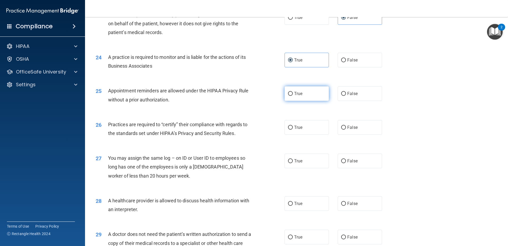
click at [293, 93] on input "True" at bounding box center [290, 94] width 5 height 4
radio input "true"
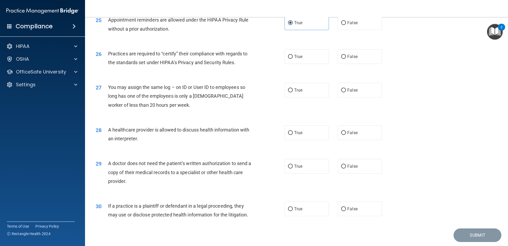
scroll to position [983, 0]
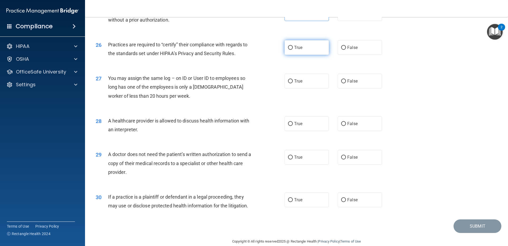
click at [297, 46] on span "True" at bounding box center [298, 47] width 8 height 5
click at [293, 46] on input "True" at bounding box center [290, 48] width 5 height 4
radio input "true"
click at [351, 88] on label "False" at bounding box center [360, 81] width 44 height 15
click at [346, 83] on input "False" at bounding box center [343, 81] width 5 height 4
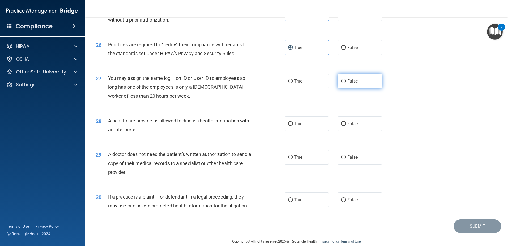
radio input "true"
click at [286, 122] on label "True" at bounding box center [307, 123] width 44 height 15
click at [288, 122] on input "True" at bounding box center [290, 124] width 5 height 4
radio input "true"
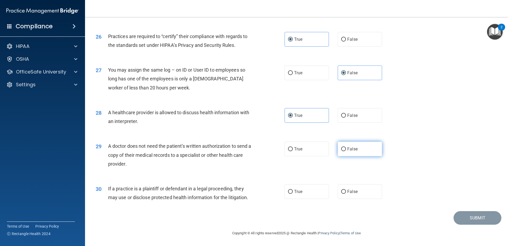
click at [347, 146] on label "False" at bounding box center [360, 148] width 44 height 15
click at [346, 147] on input "False" at bounding box center [343, 149] width 5 height 4
radio input "true"
click at [347, 193] on span "False" at bounding box center [352, 191] width 10 height 5
click at [346, 193] on input "False" at bounding box center [343, 191] width 5 height 4
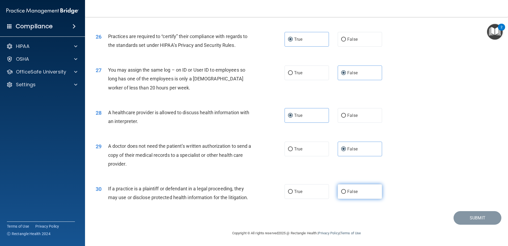
radio input "true"
click at [489, 222] on button "Submit" at bounding box center [478, 218] width 48 height 14
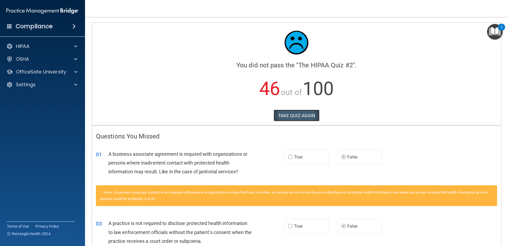
click at [298, 112] on button "TAKE QUIZ AGAIN" at bounding box center [297, 115] width 46 height 12
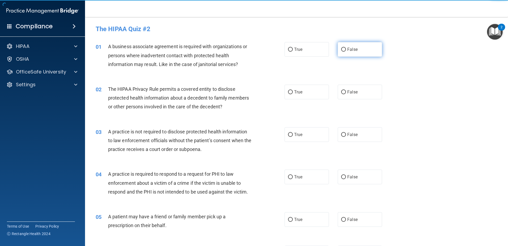
click at [342, 51] on input "False" at bounding box center [343, 50] width 5 height 4
radio input "true"
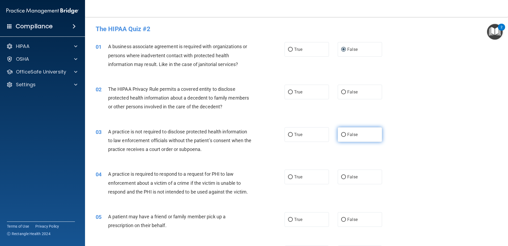
click at [341, 133] on input "False" at bounding box center [343, 135] width 5 height 4
radio input "true"
click at [300, 88] on label "True" at bounding box center [307, 91] width 44 height 15
click at [293, 90] on input "True" at bounding box center [290, 92] width 5 height 4
radio input "true"
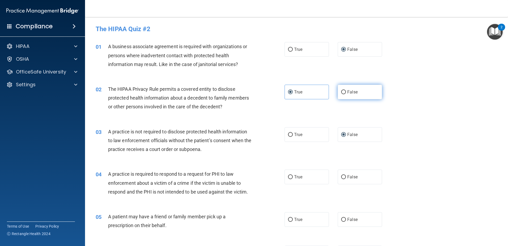
click at [371, 89] on label "False" at bounding box center [360, 91] width 44 height 15
click at [346, 90] on input "False" at bounding box center [343, 92] width 5 height 4
radio input "true"
radio input "false"
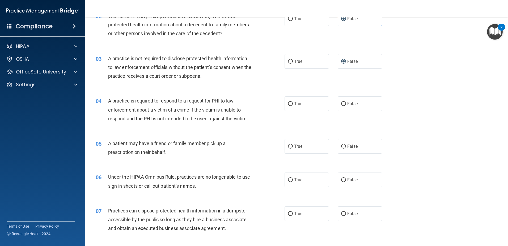
scroll to position [80, 0]
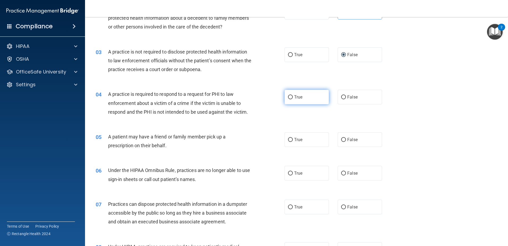
click at [289, 98] on input "True" at bounding box center [290, 97] width 5 height 4
radio input "true"
click at [301, 143] on label "True" at bounding box center [307, 139] width 44 height 15
click at [293, 142] on input "True" at bounding box center [290, 140] width 5 height 4
radio input "true"
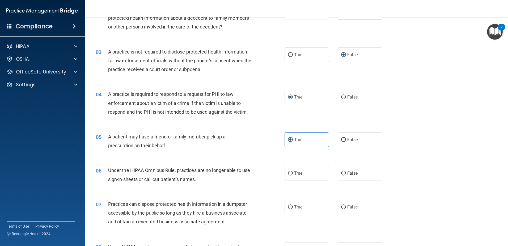
scroll to position [106, 0]
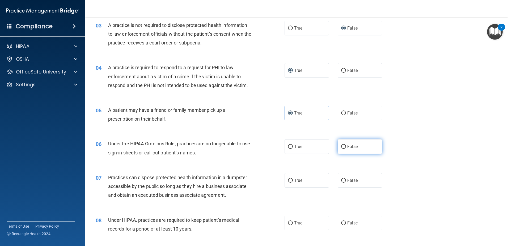
click at [338, 149] on label "False" at bounding box center [360, 146] width 44 height 15
click at [341, 149] on input "False" at bounding box center [343, 147] width 5 height 4
radio input "true"
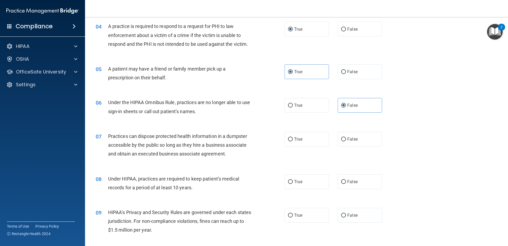
scroll to position [159, 0]
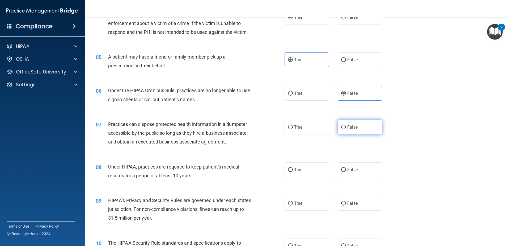
click at [341, 126] on input "False" at bounding box center [343, 127] width 5 height 4
radio input "true"
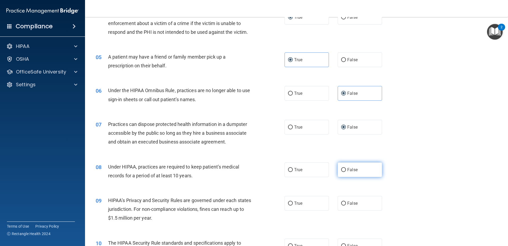
click at [339, 172] on label "False" at bounding box center [360, 169] width 44 height 15
click at [341, 172] on input "False" at bounding box center [343, 170] width 5 height 4
radio input "true"
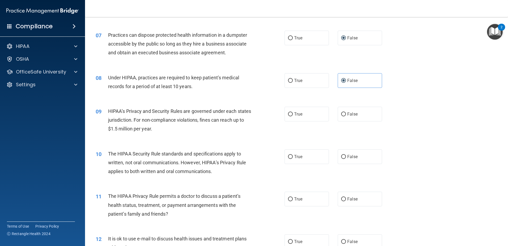
scroll to position [266, 0]
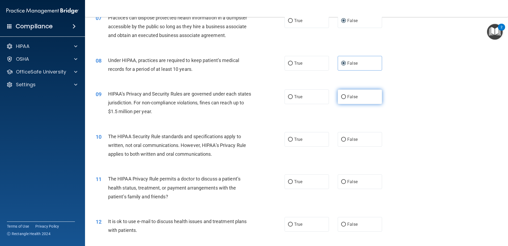
click at [345, 95] on label "False" at bounding box center [360, 96] width 44 height 15
click at [345, 95] on input "False" at bounding box center [343, 97] width 5 height 4
radio input "true"
click at [294, 138] on span "True" at bounding box center [298, 139] width 8 height 5
click at [293, 138] on input "True" at bounding box center [290, 139] width 5 height 4
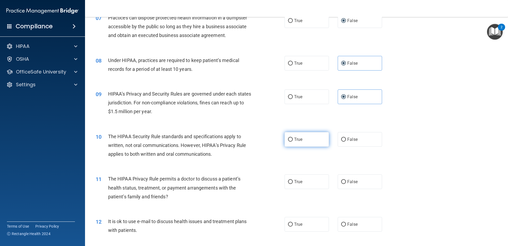
radio input "true"
click at [307, 186] on label "True" at bounding box center [307, 181] width 44 height 15
click at [293, 184] on input "True" at bounding box center [290, 182] width 5 height 4
radio input "true"
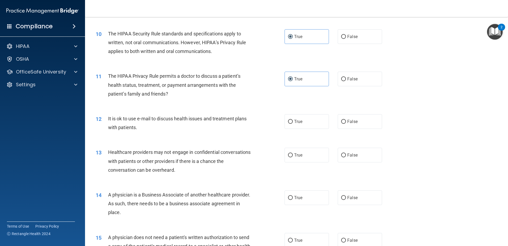
scroll to position [372, 0]
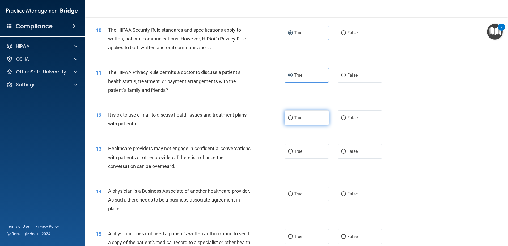
click at [294, 118] on span "True" at bounding box center [298, 117] width 8 height 5
click at [293, 118] on input "True" at bounding box center [290, 118] width 5 height 4
radio input "true"
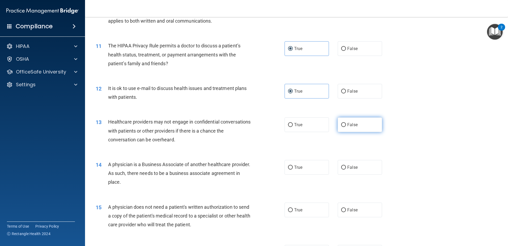
click at [347, 124] on span "False" at bounding box center [352, 124] width 10 height 5
click at [346, 124] on input "False" at bounding box center [343, 125] width 5 height 4
radio input "true"
click at [350, 166] on span "False" at bounding box center [352, 166] width 10 height 5
click at [346, 166] on input "False" at bounding box center [343, 167] width 5 height 4
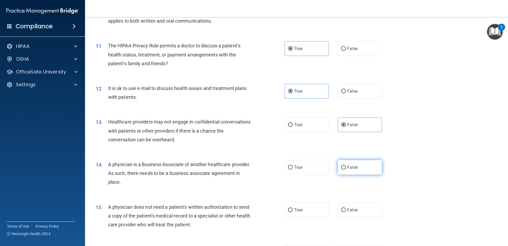
radio input "true"
click at [292, 208] on label "True" at bounding box center [307, 209] width 44 height 15
click at [292, 208] on input "True" at bounding box center [290, 210] width 5 height 4
radio input "true"
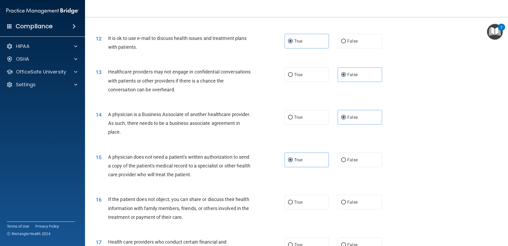
scroll to position [505, 0]
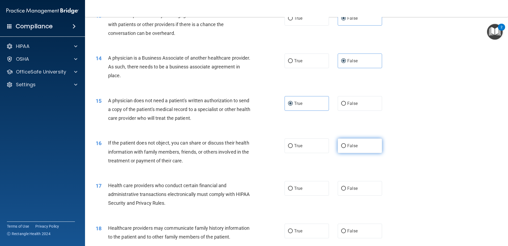
click at [356, 145] on label "False" at bounding box center [360, 145] width 44 height 15
click at [346, 145] on input "False" at bounding box center [343, 146] width 5 height 4
radio input "true"
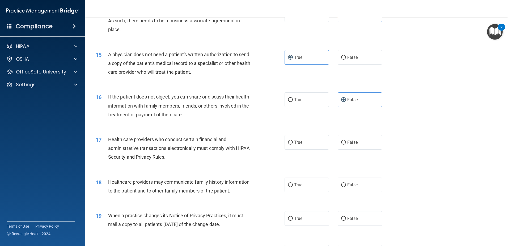
scroll to position [585, 0]
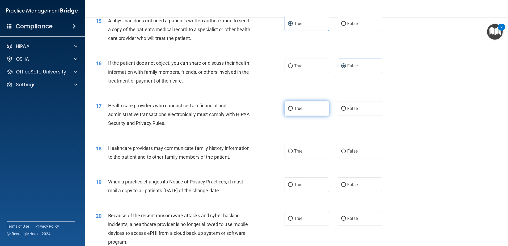
click at [302, 107] on label "True" at bounding box center [307, 108] width 44 height 15
click at [293, 107] on input "True" at bounding box center [290, 109] width 5 height 4
radio input "true"
click at [369, 150] on label "False" at bounding box center [360, 150] width 44 height 15
click at [346, 150] on input "False" at bounding box center [343, 151] width 5 height 4
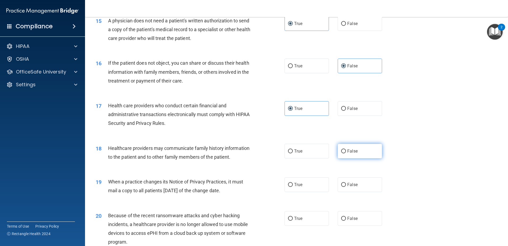
radio input "true"
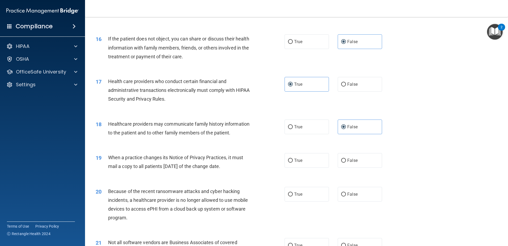
scroll to position [611, 0]
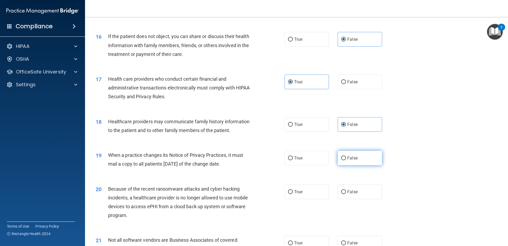
click at [351, 158] on span "False" at bounding box center [352, 157] width 10 height 5
click at [346, 158] on input "False" at bounding box center [343, 158] width 5 height 4
radio input "true"
click at [350, 190] on span "False" at bounding box center [352, 191] width 10 height 5
click at [346, 190] on input "False" at bounding box center [343, 192] width 5 height 4
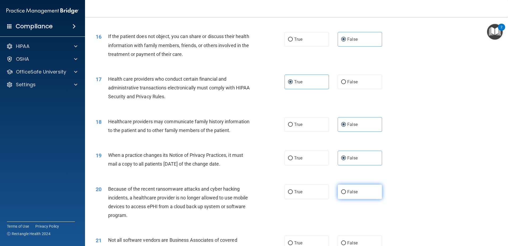
radio input "true"
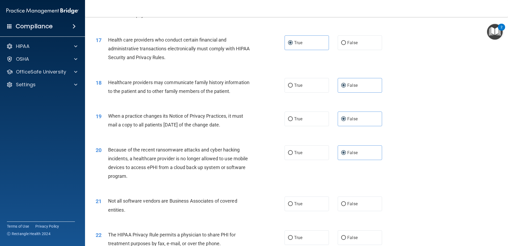
scroll to position [664, 0]
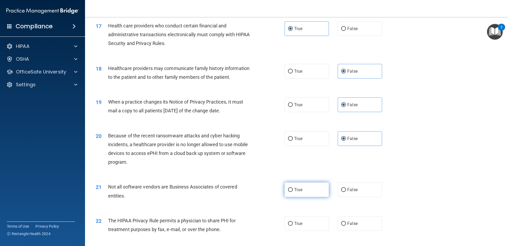
click at [294, 188] on span "True" at bounding box center [298, 189] width 8 height 5
click at [293, 188] on input "True" at bounding box center [290, 190] width 5 height 4
radio input "true"
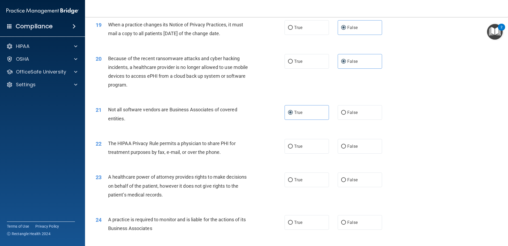
scroll to position [744, 0]
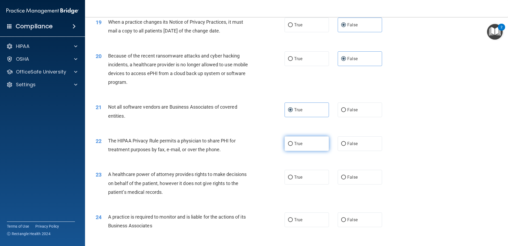
click at [292, 143] on label "True" at bounding box center [307, 143] width 44 height 15
click at [292, 143] on input "True" at bounding box center [290, 144] width 5 height 4
radio input "true"
click at [315, 179] on label "True" at bounding box center [307, 177] width 44 height 15
click at [293, 179] on input "True" at bounding box center [290, 177] width 5 height 4
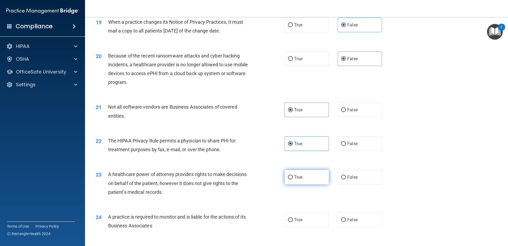
radio input "true"
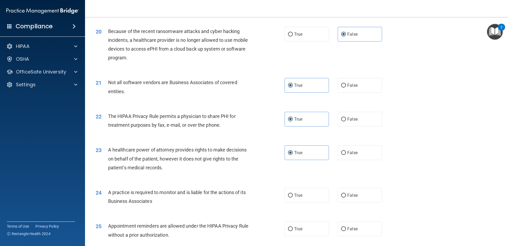
scroll to position [824, 0]
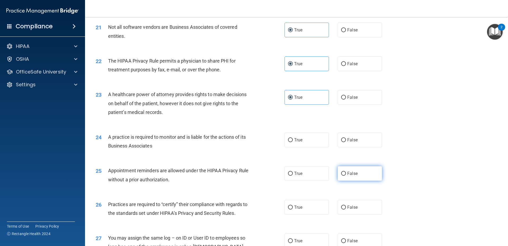
drag, startPoint x: 349, startPoint y: 173, endPoint x: 312, endPoint y: 176, distance: 36.3
click at [348, 173] on span "False" at bounding box center [352, 173] width 10 height 5
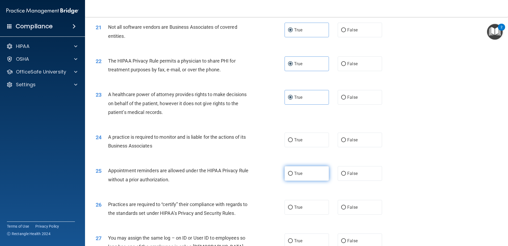
click at [346, 173] on input "False" at bounding box center [343, 173] width 5 height 4
radio input "true"
click at [347, 136] on label "False" at bounding box center [360, 139] width 44 height 15
click at [346, 138] on input "False" at bounding box center [343, 140] width 5 height 4
radio input "true"
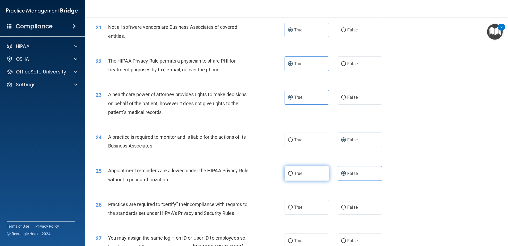
click at [291, 173] on label "True" at bounding box center [307, 173] width 44 height 15
click at [291, 173] on input "True" at bounding box center [290, 173] width 5 height 4
radio input "true"
radio input "false"
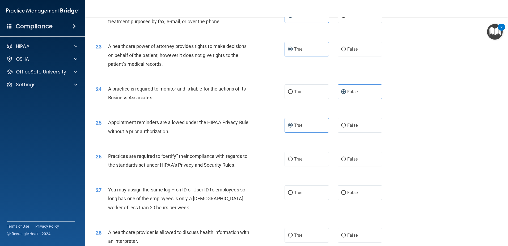
scroll to position [877, 0]
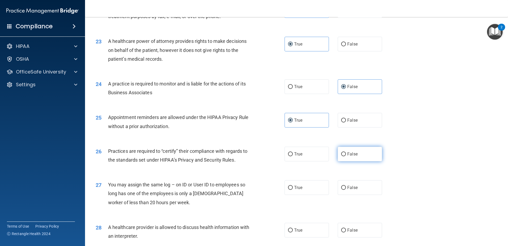
click at [355, 152] on label "False" at bounding box center [360, 153] width 44 height 15
click at [346, 152] on input "False" at bounding box center [343, 154] width 5 height 4
radio input "true"
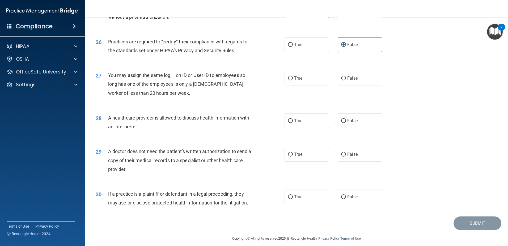
scroll to position [991, 0]
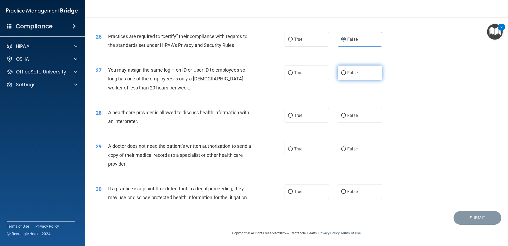
click at [353, 72] on span "False" at bounding box center [352, 72] width 10 height 5
click at [346, 72] on input "False" at bounding box center [343, 73] width 5 height 4
radio input "true"
click at [286, 120] on label "True" at bounding box center [307, 115] width 44 height 15
click at [288, 117] on input "True" at bounding box center [290, 115] width 5 height 4
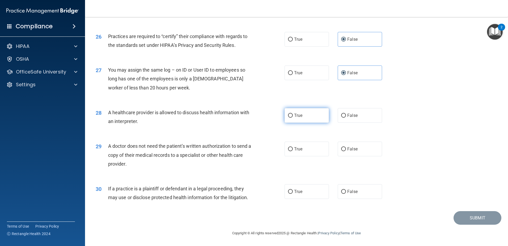
radio input "true"
click at [290, 148] on input "True" at bounding box center [290, 149] width 5 height 4
radio input "true"
click at [291, 192] on label "True" at bounding box center [307, 191] width 44 height 15
click at [291, 192] on input "True" at bounding box center [290, 191] width 5 height 4
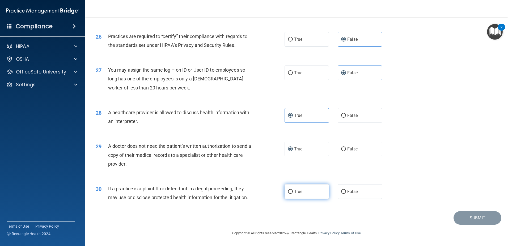
radio input "true"
click at [476, 215] on button "Submit" at bounding box center [478, 218] width 48 height 14
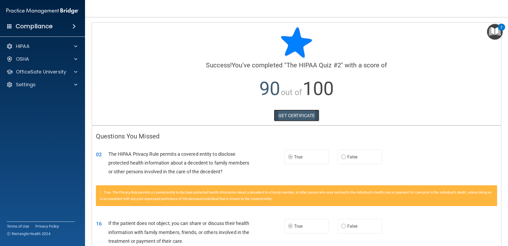
click at [305, 111] on link "GET CERTIFICATE" at bounding box center [296, 115] width 45 height 12
click at [20, 74] on p "OfficeSafe University" at bounding box center [41, 72] width 50 height 6
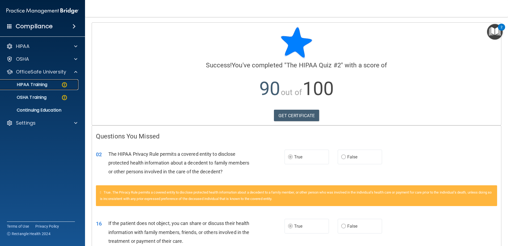
click at [21, 87] on link "HIPAA Training" at bounding box center [37, 84] width 84 height 11
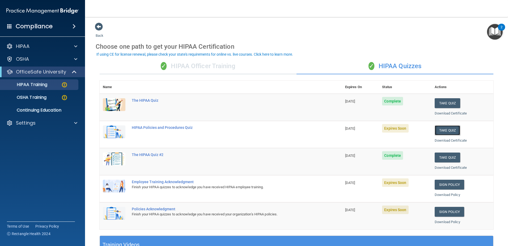
click at [447, 132] on button "Take Quiz" at bounding box center [448, 130] width 26 height 10
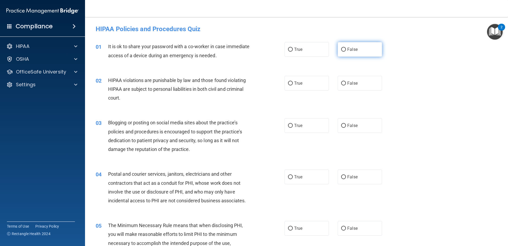
click at [362, 53] on label "False" at bounding box center [360, 49] width 44 height 15
click at [346, 52] on input "False" at bounding box center [343, 50] width 5 height 4
radio input "true"
click at [274, 84] on div "02 HIPAA violations are punishable by law and those found violating HIPAA are s…" at bounding box center [190, 90] width 205 height 29
click at [278, 83] on div "02 HIPAA violations are punishable by law and those found violating HIPAA are s…" at bounding box center [190, 90] width 205 height 29
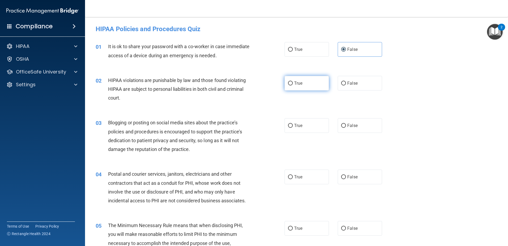
click at [291, 80] on label "True" at bounding box center [307, 83] width 44 height 15
click at [291, 81] on input "True" at bounding box center [290, 83] width 5 height 4
radio input "true"
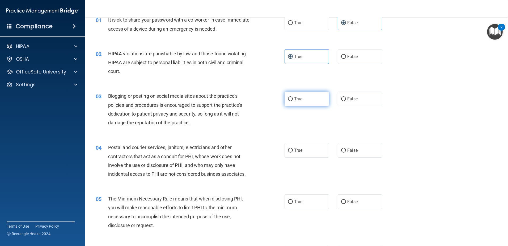
click at [289, 96] on label "True" at bounding box center [307, 98] width 44 height 15
click at [289, 97] on input "True" at bounding box center [290, 99] width 5 height 4
radio input "true"
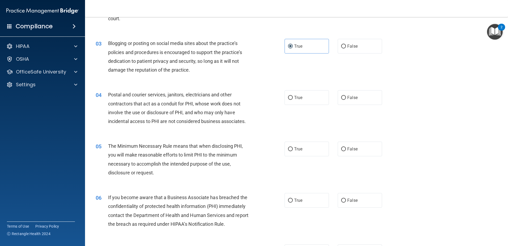
scroll to position [80, 0]
click at [299, 93] on label "True" at bounding box center [307, 97] width 44 height 15
click at [293, 95] on input "True" at bounding box center [290, 97] width 5 height 4
radio input "true"
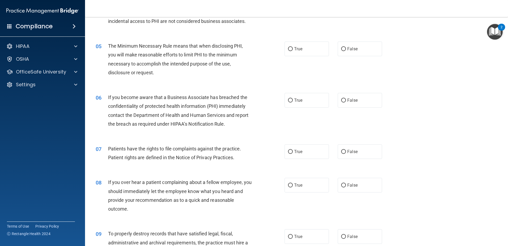
scroll to position [186, 0]
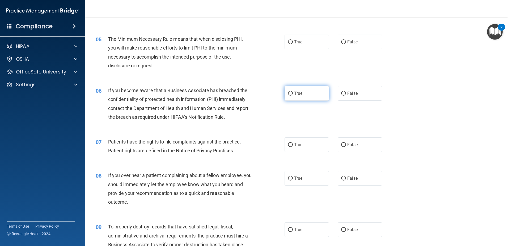
click at [298, 95] on span "True" at bounding box center [298, 93] width 8 height 5
click at [293, 95] on input "True" at bounding box center [290, 93] width 5 height 4
radio input "true"
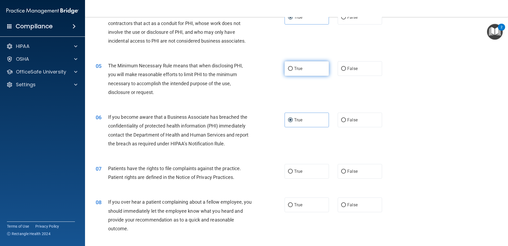
click at [298, 65] on label "True" at bounding box center [307, 68] width 44 height 15
click at [293, 67] on input "True" at bounding box center [290, 69] width 5 height 4
radio input "true"
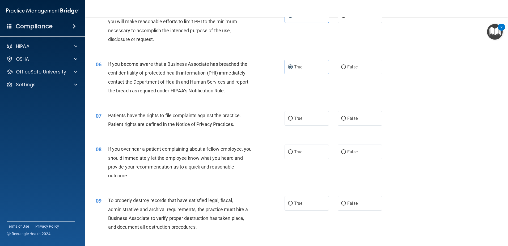
scroll to position [213, 0]
click at [298, 121] on label "True" at bounding box center [307, 118] width 44 height 15
click at [293, 120] on input "True" at bounding box center [290, 118] width 5 height 4
radio input "true"
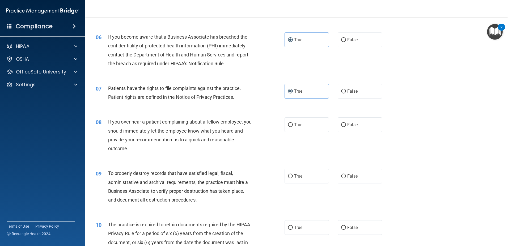
scroll to position [266, 0]
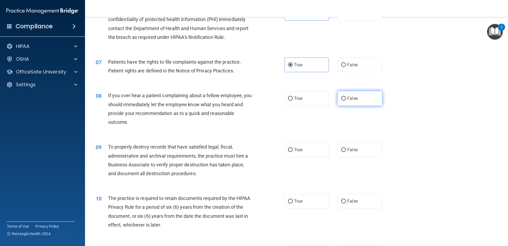
click at [339, 101] on label "False" at bounding box center [360, 98] width 44 height 15
click at [341, 100] on input "False" at bounding box center [343, 98] width 5 height 4
radio input "true"
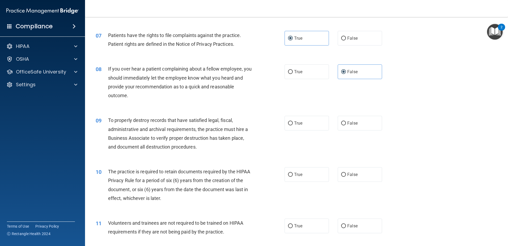
scroll to position [319, 0]
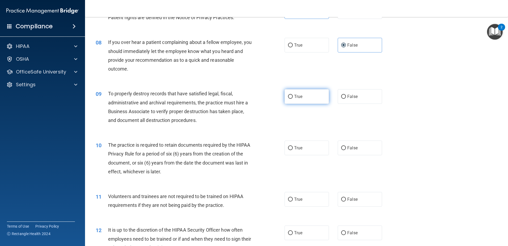
click at [308, 99] on label "True" at bounding box center [307, 96] width 44 height 15
click at [293, 99] on input "True" at bounding box center [290, 97] width 5 height 4
radio input "true"
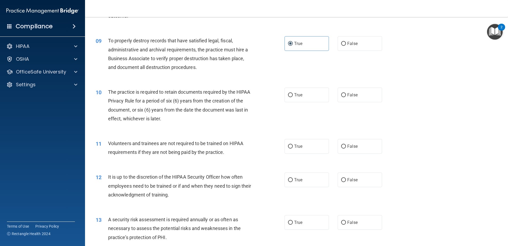
scroll to position [372, 0]
click at [286, 92] on label "True" at bounding box center [307, 94] width 44 height 15
click at [288, 93] on input "True" at bounding box center [290, 95] width 5 height 4
radio input "true"
click at [349, 147] on span "False" at bounding box center [352, 145] width 10 height 5
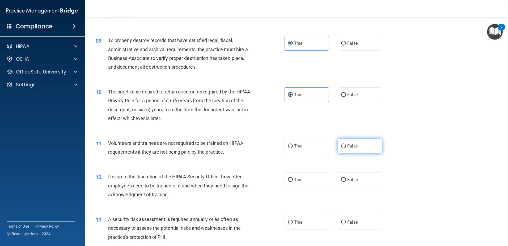
click at [346, 147] on input "False" at bounding box center [343, 146] width 5 height 4
radio input "true"
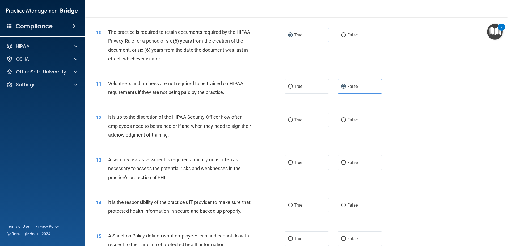
scroll to position [452, 0]
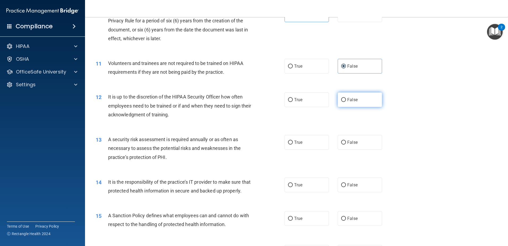
click at [352, 102] on label "False" at bounding box center [360, 99] width 44 height 15
click at [346, 102] on input "False" at bounding box center [343, 100] width 5 height 4
radio input "true"
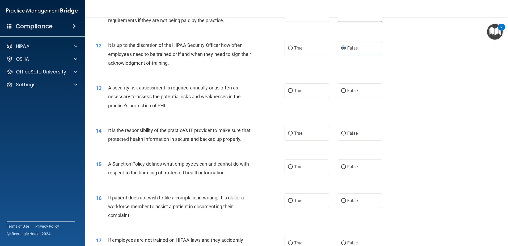
scroll to position [505, 0]
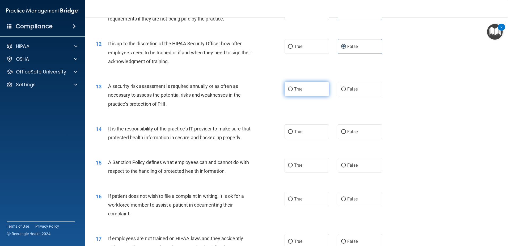
click at [301, 90] on span "True" at bounding box center [298, 88] width 8 height 5
click at [293, 90] on input "True" at bounding box center [290, 89] width 5 height 4
radio input "true"
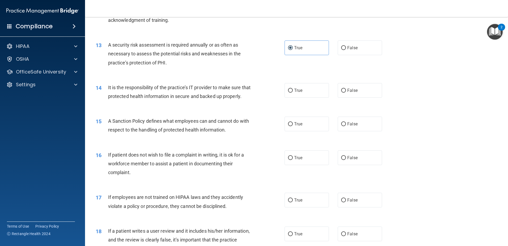
scroll to position [558, 0]
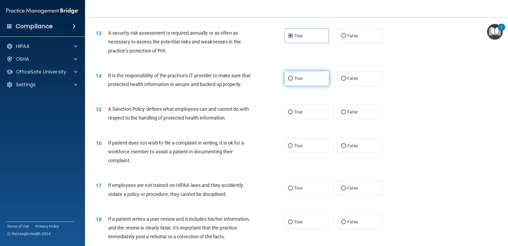
click at [313, 82] on label "True" at bounding box center [307, 78] width 44 height 15
click at [293, 81] on input "True" at bounding box center [290, 79] width 5 height 4
radio input "true"
click at [353, 119] on label "False" at bounding box center [360, 111] width 44 height 15
click at [346, 114] on input "False" at bounding box center [343, 112] width 5 height 4
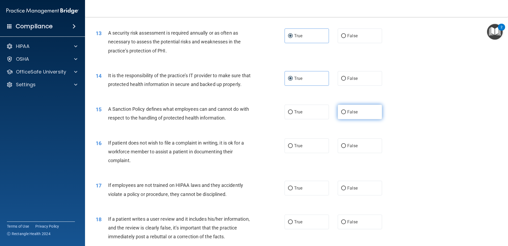
radio input "true"
click at [347, 148] on span "False" at bounding box center [352, 145] width 10 height 5
click at [346, 148] on input "False" at bounding box center [343, 146] width 5 height 4
radio input "true"
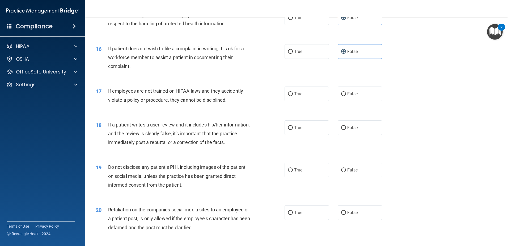
scroll to position [691, 0]
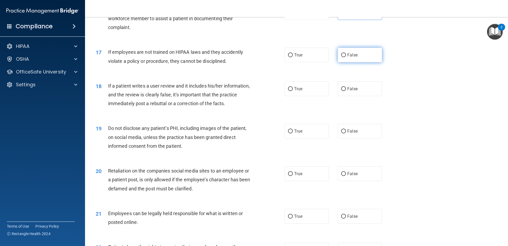
click at [343, 61] on label "False" at bounding box center [360, 55] width 44 height 15
click at [343, 57] on input "False" at bounding box center [343, 55] width 5 height 4
radio input "true"
click at [357, 96] on label "False" at bounding box center [360, 88] width 44 height 15
click at [346, 91] on input "False" at bounding box center [343, 89] width 5 height 4
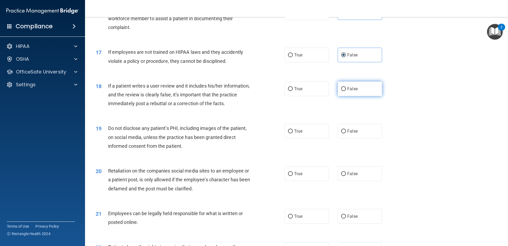
radio input "true"
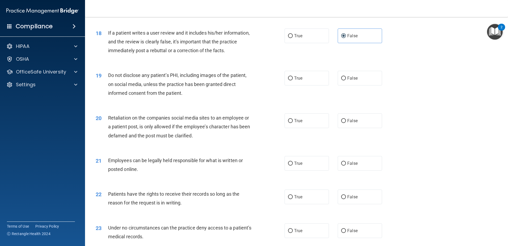
scroll to position [744, 0]
drag, startPoint x: 319, startPoint y: 85, endPoint x: 268, endPoint y: 122, distance: 62.6
click at [319, 85] on label "True" at bounding box center [307, 77] width 44 height 15
click at [293, 80] on input "True" at bounding box center [290, 78] width 5 height 4
radio input "true"
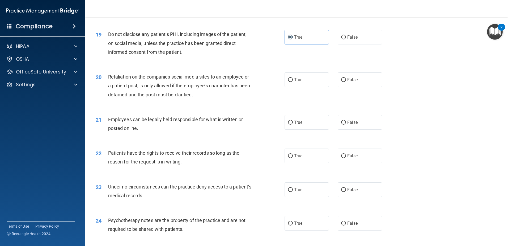
scroll to position [797, 0]
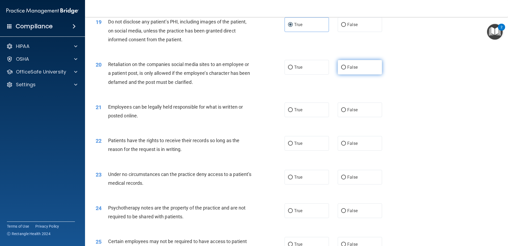
click at [346, 74] on label "False" at bounding box center [360, 67] width 44 height 15
click at [346, 69] on input "False" at bounding box center [343, 67] width 5 height 4
radio input "true"
click at [296, 116] on label "True" at bounding box center [307, 109] width 44 height 15
click at [293, 112] on input "True" at bounding box center [290, 110] width 5 height 4
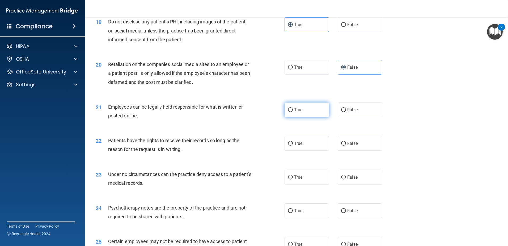
radio input "true"
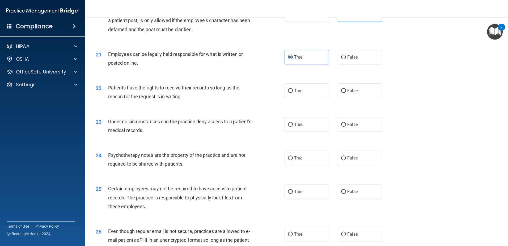
scroll to position [850, 0]
click at [313, 92] on label "True" at bounding box center [307, 90] width 44 height 15
click at [293, 92] on input "True" at bounding box center [290, 90] width 5 height 4
radio input "true"
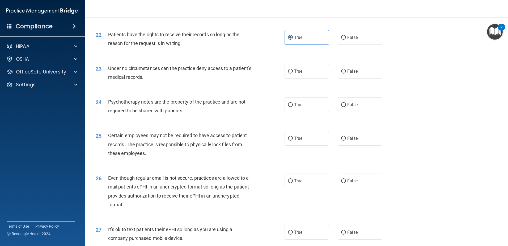
scroll to position [903, 0]
click at [354, 44] on label "False" at bounding box center [360, 36] width 44 height 15
click at [346, 39] on input "False" at bounding box center [343, 37] width 5 height 4
radio input "true"
radio input "false"
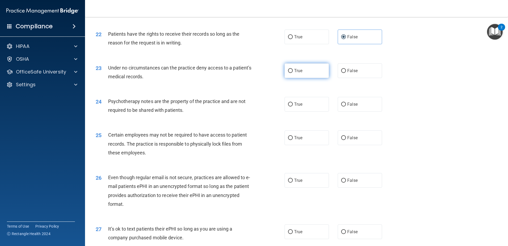
click at [294, 73] on span "True" at bounding box center [298, 70] width 8 height 5
click at [293, 73] on input "True" at bounding box center [290, 71] width 5 height 4
radio input "true"
click at [341, 111] on label "False" at bounding box center [360, 104] width 44 height 15
click at [341, 106] on input "False" at bounding box center [343, 104] width 5 height 4
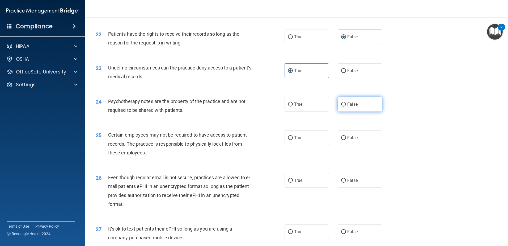
radio input "true"
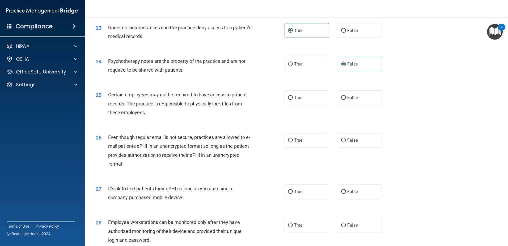
scroll to position [983, 0]
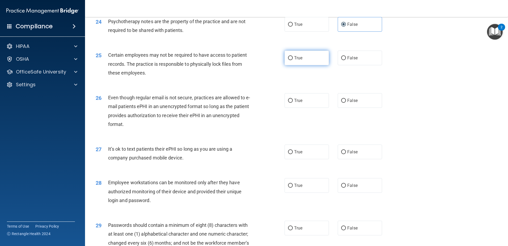
click at [306, 65] on label "True" at bounding box center [307, 57] width 44 height 15
click at [293, 60] on input "True" at bounding box center [290, 58] width 5 height 4
radio input "true"
click at [338, 108] on label "False" at bounding box center [360, 100] width 44 height 15
click at [341, 103] on input "False" at bounding box center [343, 101] width 5 height 4
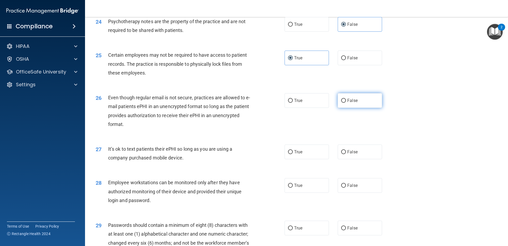
radio input "true"
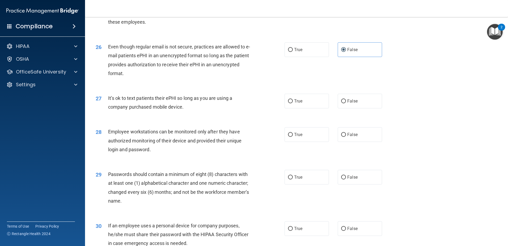
scroll to position [1036, 0]
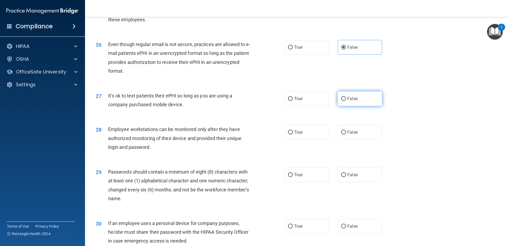
click at [367, 106] on label "False" at bounding box center [360, 98] width 44 height 15
click at [346, 101] on input "False" at bounding box center [343, 99] width 5 height 4
radio input "true"
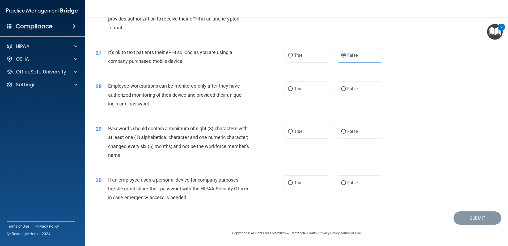
scroll to position [1088, 0]
drag, startPoint x: 298, startPoint y: 98, endPoint x: 300, endPoint y: 92, distance: 6.1
click at [299, 97] on div "28 Employee workstations can be monitored only after they have authorized monit…" at bounding box center [297, 96] width 410 height 43
click at [302, 89] on label "True" at bounding box center [307, 88] width 44 height 15
click at [293, 89] on input "True" at bounding box center [290, 89] width 5 height 4
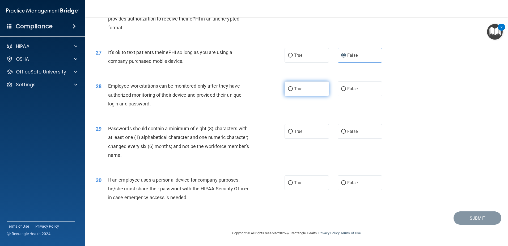
radio input "true"
click at [292, 133] on label "True" at bounding box center [307, 131] width 44 height 15
click at [292, 133] on input "True" at bounding box center [290, 131] width 5 height 4
radio input "true"
click at [289, 186] on label "True" at bounding box center [307, 182] width 44 height 15
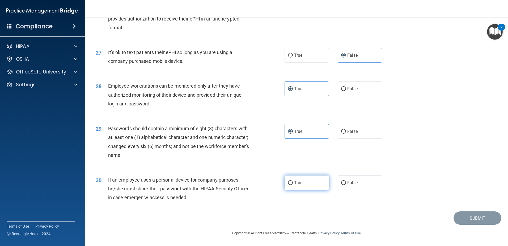
click at [289, 185] on input "True" at bounding box center [290, 183] width 5 height 4
radio input "true"
click at [459, 213] on button "Submit" at bounding box center [478, 218] width 48 height 14
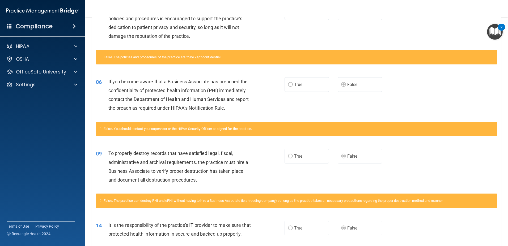
scroll to position [64, 0]
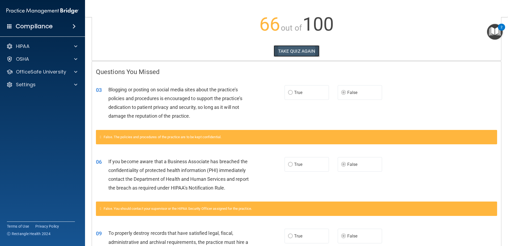
click at [310, 52] on button "TAKE QUIZ AGAIN" at bounding box center [297, 51] width 46 height 12
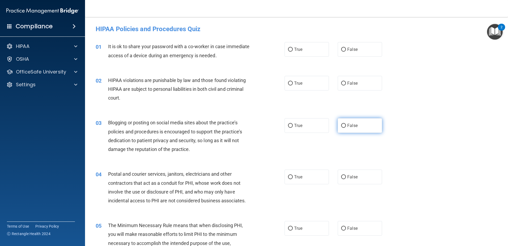
click at [341, 126] on input "False" at bounding box center [343, 126] width 5 height 4
radio input "true"
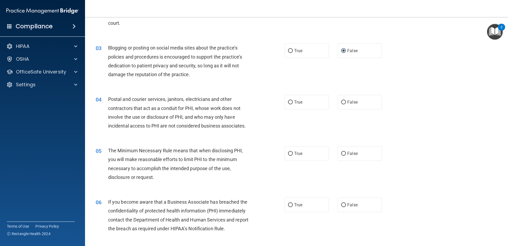
scroll to position [106, 0]
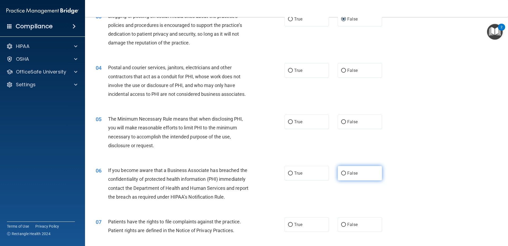
click at [338, 172] on label "False" at bounding box center [360, 173] width 44 height 15
click at [341, 172] on input "False" at bounding box center [343, 173] width 5 height 4
radio input "true"
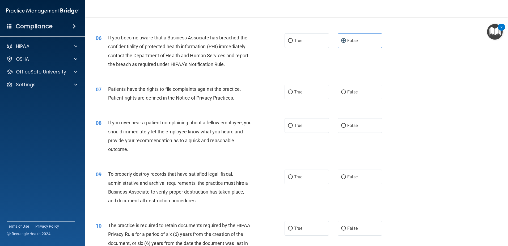
scroll to position [239, 0]
click at [344, 176] on label "False" at bounding box center [360, 176] width 44 height 15
click at [344, 176] on input "False" at bounding box center [343, 176] width 5 height 4
radio input "true"
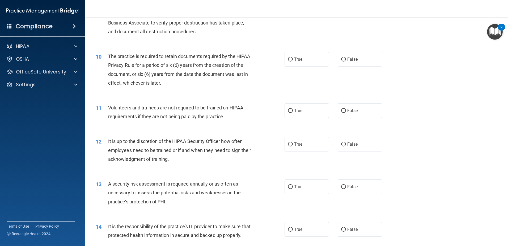
scroll to position [425, 0]
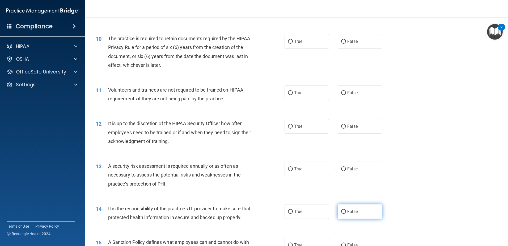
click at [342, 209] on input "False" at bounding box center [343, 211] width 5 height 4
radio input "true"
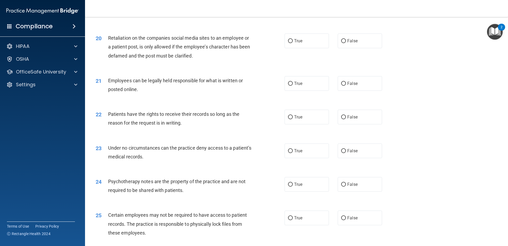
scroll to position [824, 0]
click at [349, 153] on span "False" at bounding box center [352, 150] width 10 height 5
click at [346, 153] on input "False" at bounding box center [343, 151] width 5 height 4
radio input "true"
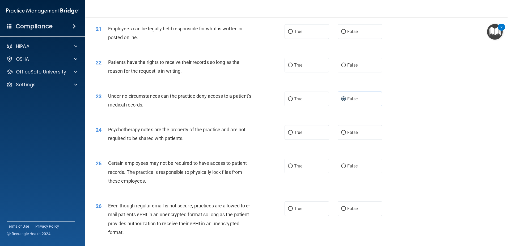
scroll to position [877, 0]
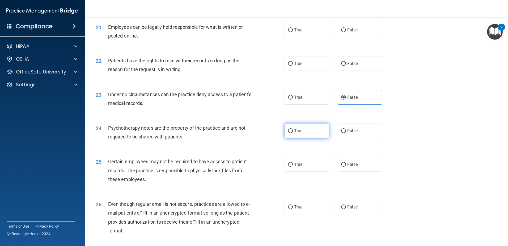
click at [289, 133] on input "True" at bounding box center [290, 131] width 5 height 4
radio input "true"
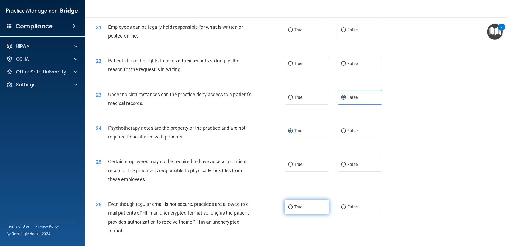
click at [289, 209] on input "True" at bounding box center [290, 207] width 5 height 4
radio input "true"
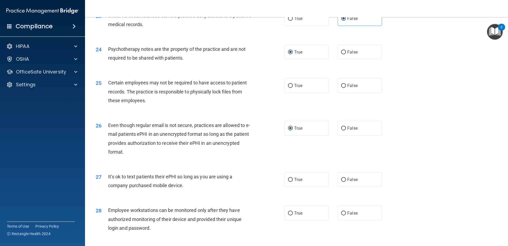
scroll to position [1088, 0]
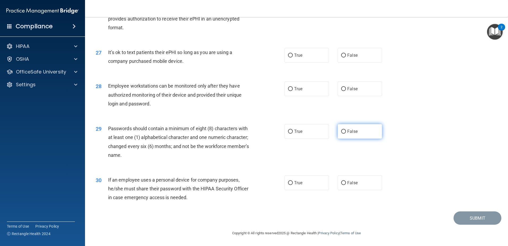
click at [355, 127] on label "False" at bounding box center [360, 131] width 44 height 15
click at [346, 129] on input "False" at bounding box center [343, 131] width 5 height 4
radio input "true"
click at [353, 89] on span "False" at bounding box center [352, 88] width 10 height 5
click at [346, 89] on input "False" at bounding box center [343, 89] width 5 height 4
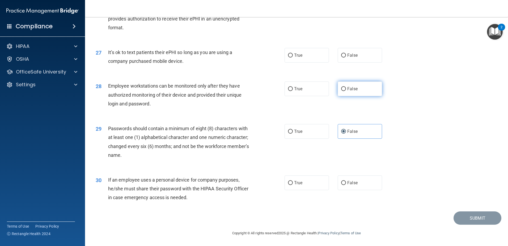
radio input "true"
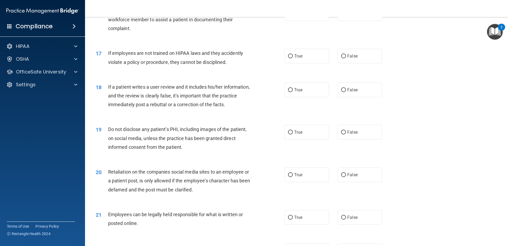
scroll to position [610, 0]
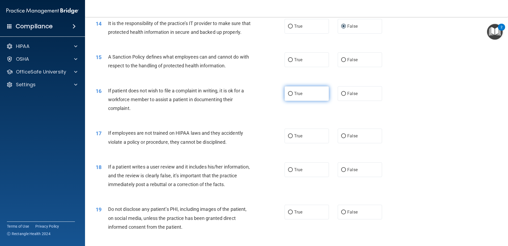
click at [290, 96] on input "True" at bounding box center [290, 94] width 5 height 4
radio input "true"
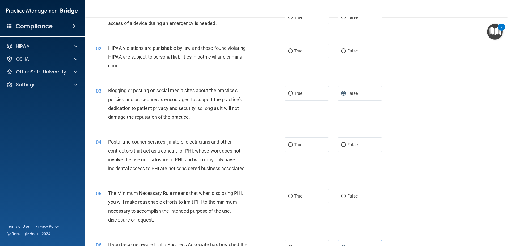
scroll to position [0, 0]
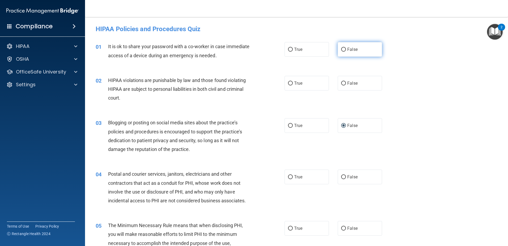
click at [338, 48] on label "False" at bounding box center [360, 49] width 44 height 15
click at [341, 48] on input "False" at bounding box center [343, 50] width 5 height 4
radio input "true"
drag, startPoint x: 303, startPoint y: 89, endPoint x: 277, endPoint y: 97, distance: 26.7
click at [303, 89] on label "True" at bounding box center [307, 83] width 44 height 15
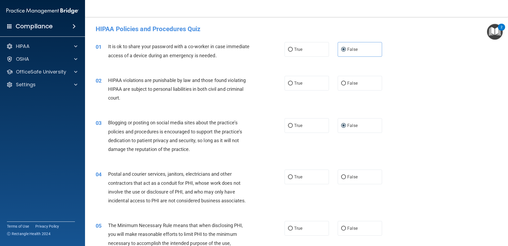
click at [293, 85] on input "True" at bounding box center [290, 83] width 5 height 4
radio input "true"
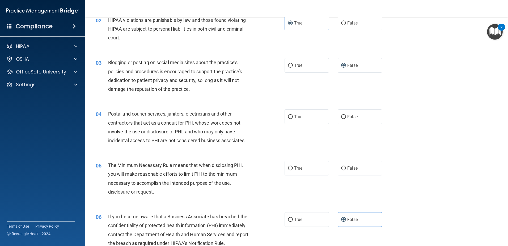
scroll to position [80, 0]
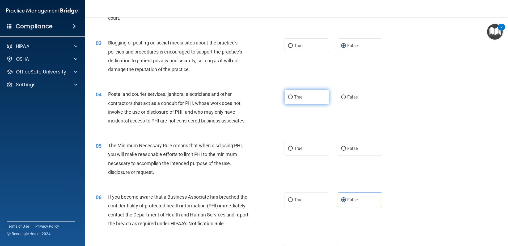
click at [314, 98] on label "True" at bounding box center [307, 97] width 44 height 15
click at [293, 98] on input "True" at bounding box center [290, 97] width 5 height 4
radio input "true"
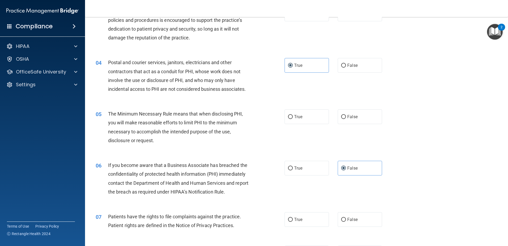
scroll to position [159, 0]
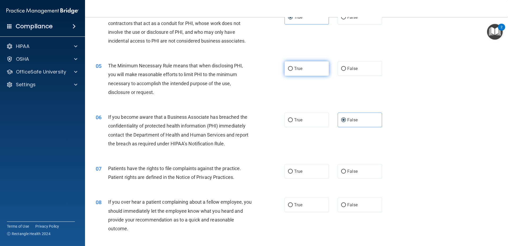
click at [309, 62] on label "True" at bounding box center [307, 68] width 44 height 15
click at [293, 67] on input "True" at bounding box center [290, 69] width 5 height 4
radio input "true"
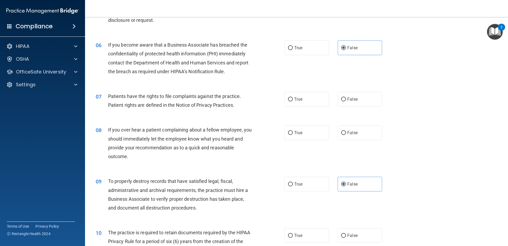
scroll to position [239, 0]
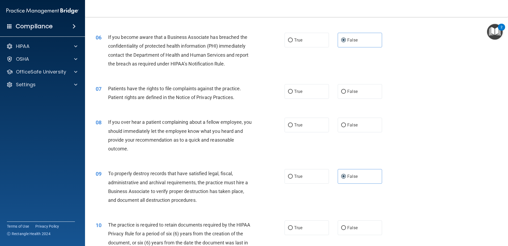
click at [292, 83] on div "07 Patients have the rights to file complaints against the practice. Patient ri…" at bounding box center [297, 93] width 410 height 33
drag, startPoint x: 292, startPoint y: 90, endPoint x: 269, endPoint y: 119, distance: 36.3
click at [292, 91] on label "True" at bounding box center [307, 91] width 44 height 15
click at [292, 91] on input "True" at bounding box center [290, 92] width 5 height 4
radio input "true"
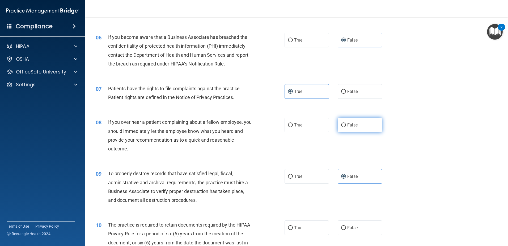
click at [349, 126] on span "False" at bounding box center [352, 124] width 10 height 5
click at [346, 126] on input "False" at bounding box center [343, 125] width 5 height 4
radio input "true"
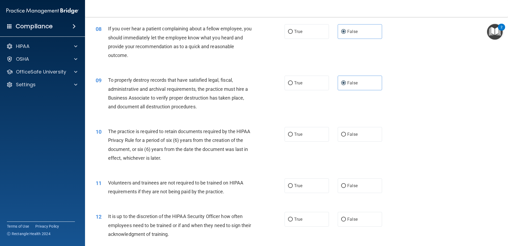
scroll to position [345, 0]
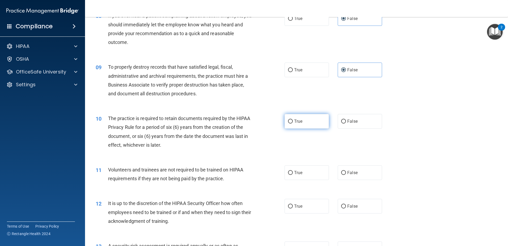
click at [291, 123] on label "True" at bounding box center [307, 121] width 44 height 15
click at [291, 123] on input "True" at bounding box center [290, 121] width 5 height 4
radio input "true"
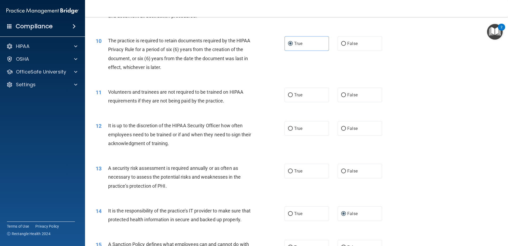
scroll to position [425, 0]
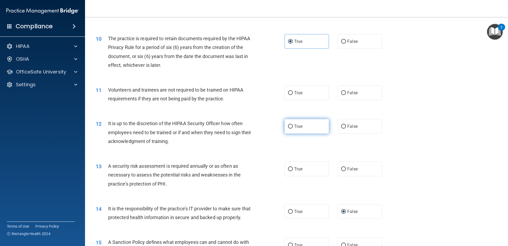
drag, startPoint x: 359, startPoint y: 95, endPoint x: 311, endPoint y: 126, distance: 57.6
click at [359, 94] on label "False" at bounding box center [360, 92] width 44 height 15
click at [346, 94] on input "False" at bounding box center [343, 93] width 5 height 4
radio input "true"
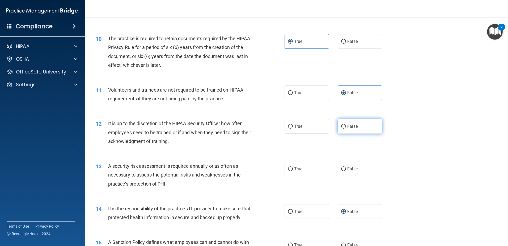
click at [354, 129] on label "False" at bounding box center [360, 126] width 44 height 15
click at [346, 128] on input "False" at bounding box center [343, 126] width 5 height 4
radio input "true"
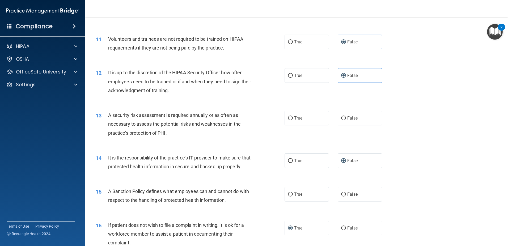
scroll to position [478, 0]
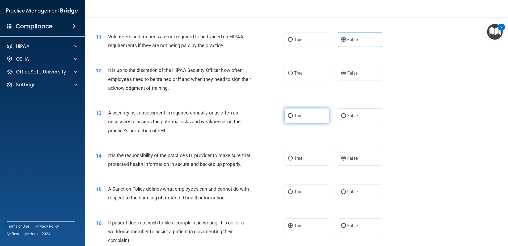
click at [289, 119] on label "True" at bounding box center [307, 115] width 44 height 15
click at [289, 118] on input "True" at bounding box center [290, 116] width 5 height 4
radio input "true"
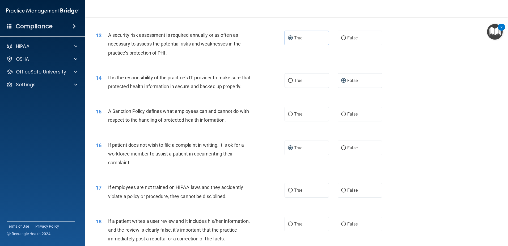
scroll to position [558, 0]
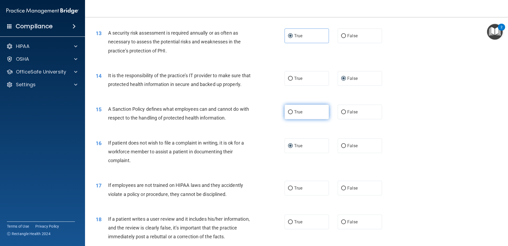
click at [290, 119] on label "True" at bounding box center [307, 111] width 44 height 15
click at [290, 114] on input "True" at bounding box center [290, 112] width 5 height 4
radio input "true"
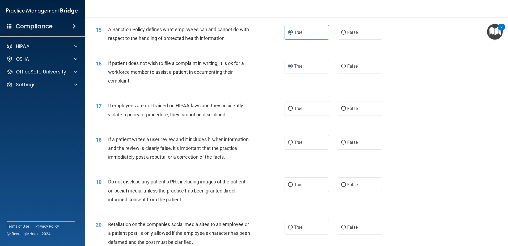
scroll to position [638, 0]
click at [345, 115] on label "False" at bounding box center [360, 108] width 44 height 15
click at [345, 110] on input "False" at bounding box center [343, 108] width 5 height 4
radio input "true"
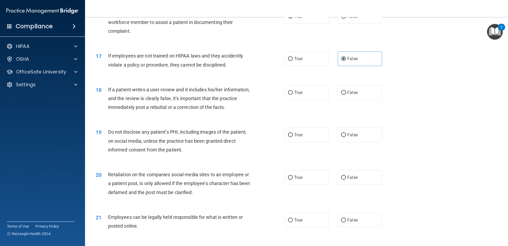
scroll to position [691, 0]
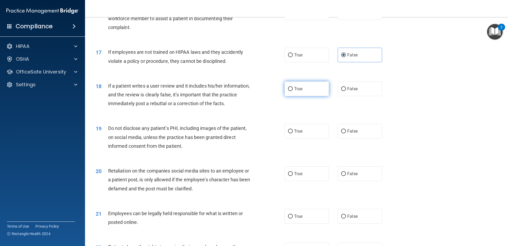
drag, startPoint x: 359, startPoint y: 97, endPoint x: 290, endPoint y: 103, distance: 69.6
click at [359, 96] on label "False" at bounding box center [360, 88] width 44 height 15
click at [346, 91] on input "False" at bounding box center [343, 89] width 5 height 4
radio input "true"
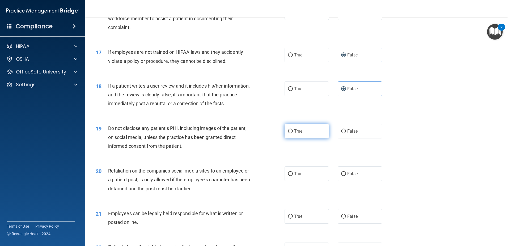
click at [292, 138] on label "True" at bounding box center [307, 131] width 44 height 15
click at [292, 133] on input "True" at bounding box center [290, 131] width 5 height 4
radio input "true"
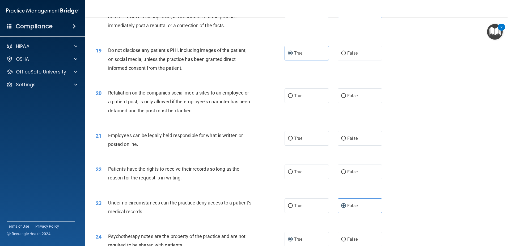
scroll to position [771, 0]
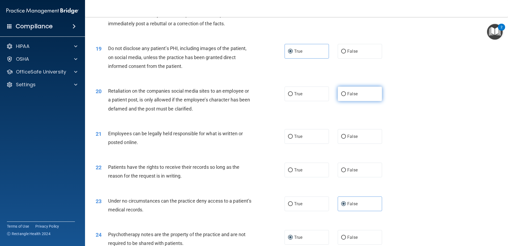
click at [347, 96] on span "False" at bounding box center [352, 93] width 10 height 5
click at [346, 96] on input "False" at bounding box center [343, 94] width 5 height 4
radio input "true"
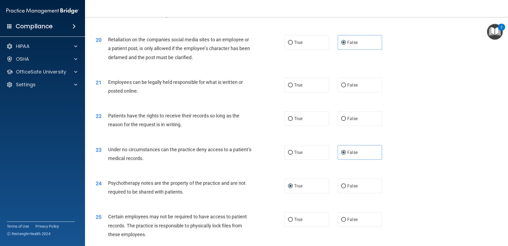
scroll to position [824, 0]
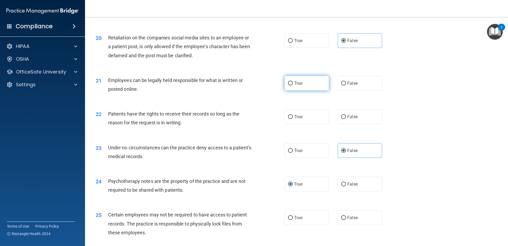
click at [297, 86] on span "True" at bounding box center [298, 83] width 8 height 5
click at [293, 85] on input "True" at bounding box center [290, 83] width 5 height 4
radio input "true"
click at [350, 120] on label "False" at bounding box center [360, 116] width 44 height 15
click at [346, 119] on input "False" at bounding box center [343, 117] width 5 height 4
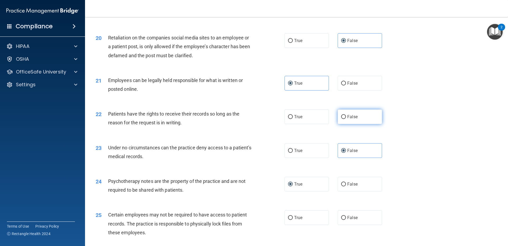
radio input "true"
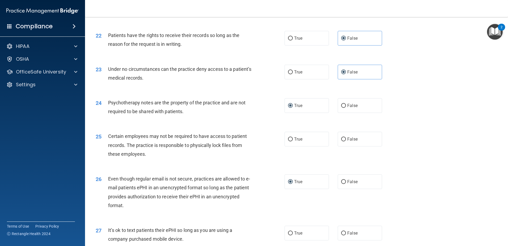
scroll to position [903, 0]
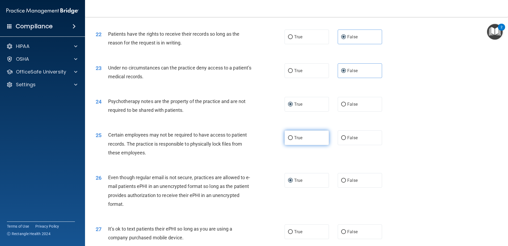
click at [290, 140] on input "True" at bounding box center [290, 138] width 5 height 4
radio input "true"
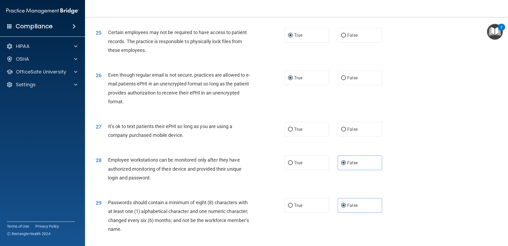
scroll to position [1010, 0]
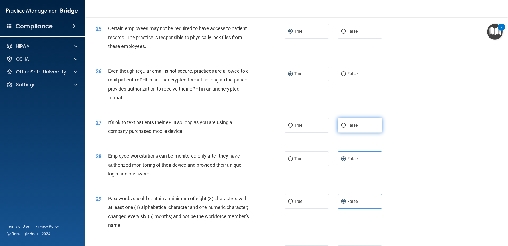
click at [353, 128] on span "False" at bounding box center [352, 124] width 10 height 5
click at [346, 127] on input "False" at bounding box center [343, 125] width 5 height 4
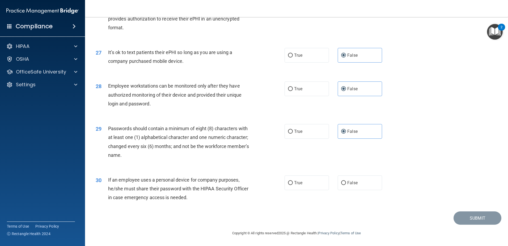
scroll to position [1088, 0]
click at [294, 180] on span "True" at bounding box center [298, 182] width 8 height 5
click at [293, 181] on input "True" at bounding box center [290, 183] width 5 height 4
click at [474, 220] on button "Submit" at bounding box center [478, 218] width 48 height 14
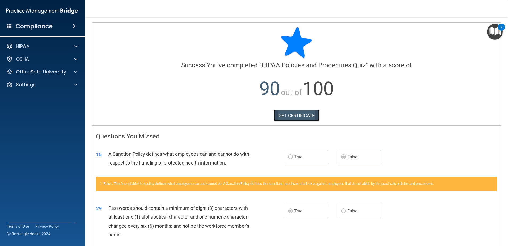
click at [287, 116] on link "GET CERTIFICATE" at bounding box center [296, 115] width 45 height 12
click at [21, 74] on p "OfficeSafe University" at bounding box center [41, 72] width 50 height 6
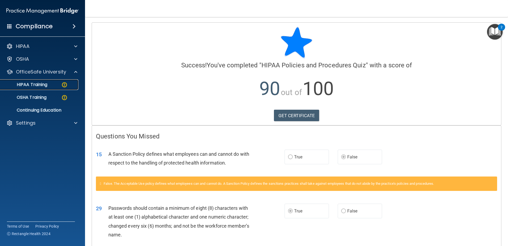
click at [23, 82] on p "HIPAA Training" at bounding box center [25, 84] width 44 height 5
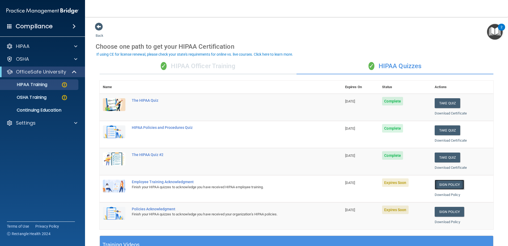
click at [440, 185] on link "Sign Policy" at bounding box center [449, 184] width 29 height 10
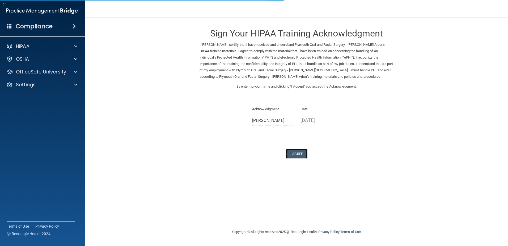
click at [303, 154] on button "I Agree" at bounding box center [296, 154] width 21 height 10
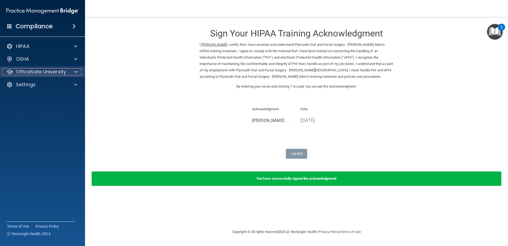
click at [40, 74] on p "OfficeSafe University" at bounding box center [41, 72] width 50 height 6
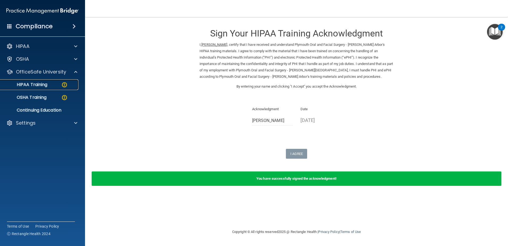
click at [40, 87] on p "HIPAA Training" at bounding box center [25, 84] width 44 height 5
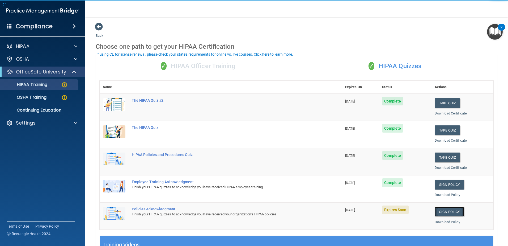
click at [452, 210] on link "Sign Policy" at bounding box center [449, 211] width 29 height 10
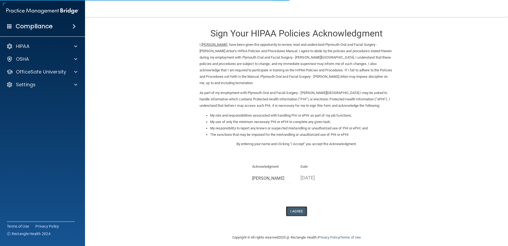
click at [298, 206] on button "I Agree" at bounding box center [296, 211] width 21 height 10
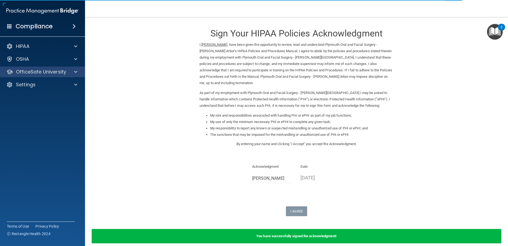
click at [48, 75] on div "OfficeSafe University" at bounding box center [42, 71] width 85 height 11
click at [76, 71] on span at bounding box center [75, 72] width 3 height 6
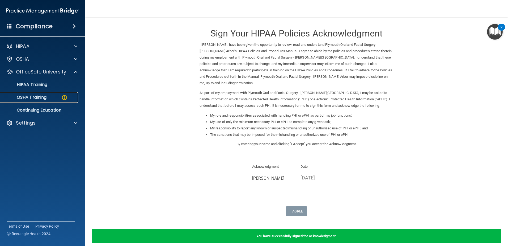
click at [58, 98] on div "OSHA Training" at bounding box center [39, 97] width 73 height 5
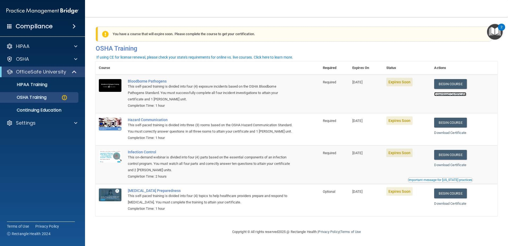
click at [445, 96] on link "Download Certificate" at bounding box center [450, 94] width 32 height 4
click at [447, 82] on link "Begin Course" at bounding box center [450, 84] width 32 height 10
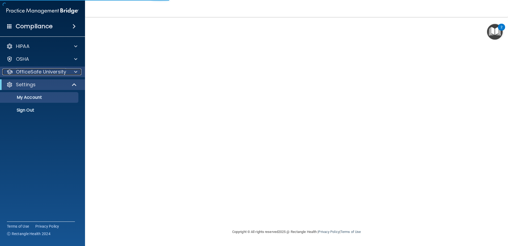
click at [37, 71] on p "OfficeSafe University" at bounding box center [41, 72] width 50 height 6
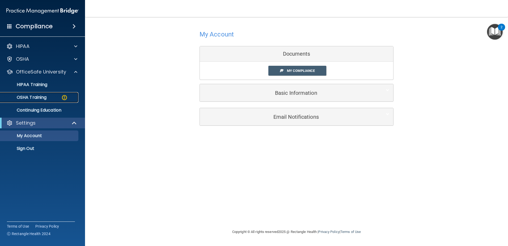
click at [29, 95] on p "OSHA Training" at bounding box center [24, 97] width 43 height 5
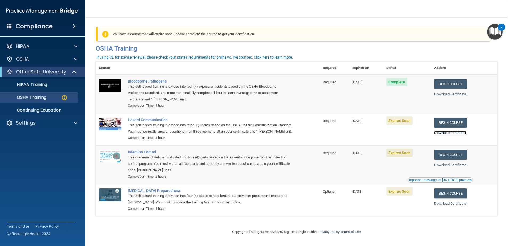
click at [453, 134] on link "Download Certificate" at bounding box center [450, 132] width 32 height 4
click at [454, 123] on link "Begin Course" at bounding box center [450, 122] width 32 height 10
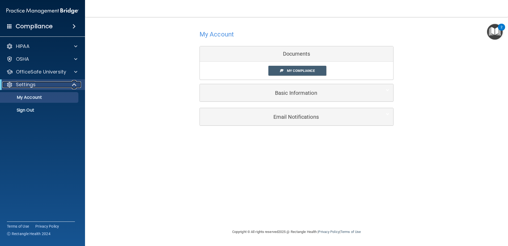
click at [31, 85] on p "Settings" at bounding box center [26, 84] width 20 height 6
click at [37, 74] on p "OfficeSafe University" at bounding box center [41, 72] width 50 height 6
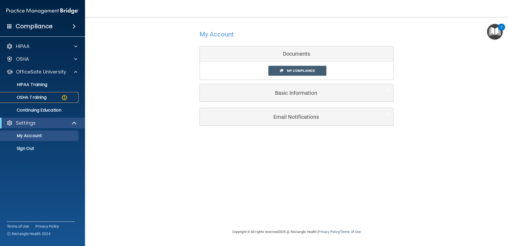
click at [37, 96] on p "OSHA Training" at bounding box center [24, 97] width 43 height 5
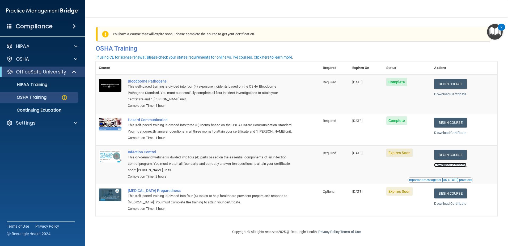
click at [444, 167] on link "Download Certificate" at bounding box center [450, 165] width 32 height 4
click at [447, 167] on link "Download Certificate" at bounding box center [450, 165] width 32 height 4
click at [444, 159] on link "Begin Course" at bounding box center [450, 155] width 32 height 10
click at [453, 198] on link "Begin Course" at bounding box center [450, 193] width 32 height 10
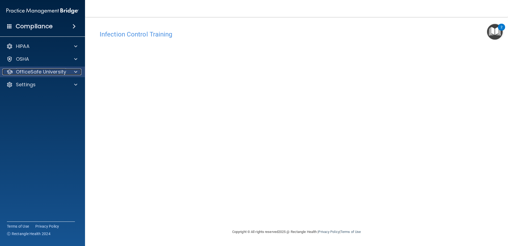
click at [29, 72] on p "OfficeSafe University" at bounding box center [41, 72] width 50 height 6
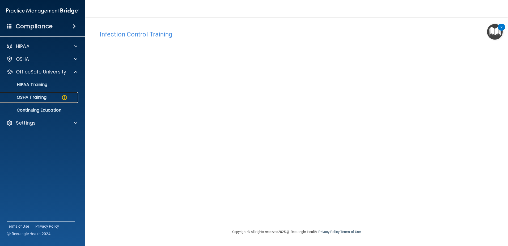
click at [27, 96] on p "OSHA Training" at bounding box center [24, 97] width 43 height 5
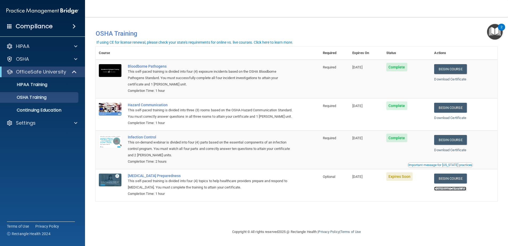
click at [466, 190] on link "Download Certificate" at bounding box center [450, 188] width 32 height 4
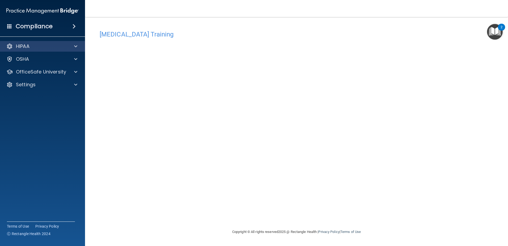
click at [36, 50] on div "HIPAA" at bounding box center [42, 46] width 85 height 11
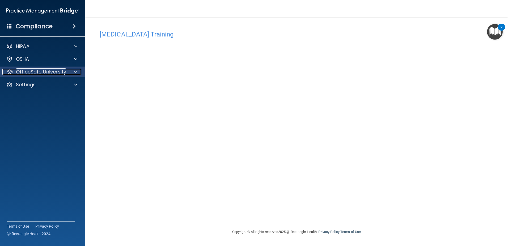
click at [75, 73] on span at bounding box center [75, 72] width 3 height 6
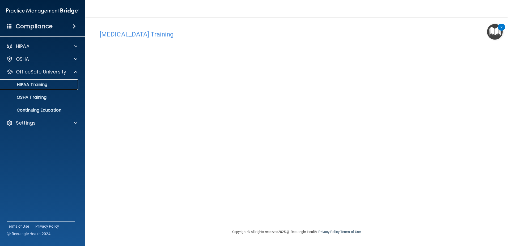
click at [53, 85] on div "HIPAA Training" at bounding box center [39, 84] width 73 height 5
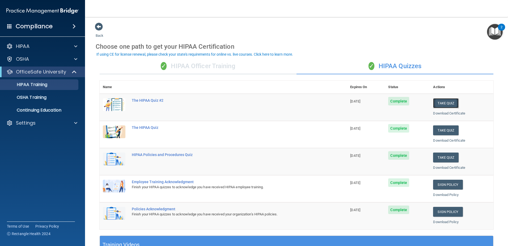
click at [438, 106] on button "Take Quiz" at bounding box center [446, 103] width 26 height 10
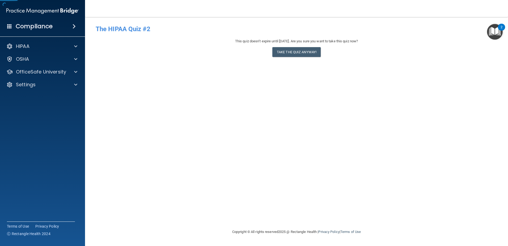
click at [297, 58] on div "This quiz doesn’t expire until 10/15/2026. Are you sure you want to take this q…" at bounding box center [297, 49] width 402 height 22
click at [296, 55] on button "Take the quiz anyway!" at bounding box center [296, 52] width 48 height 10
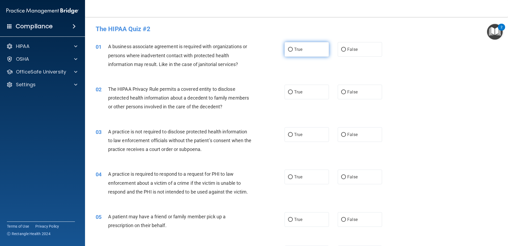
click at [311, 53] on label "True" at bounding box center [307, 49] width 44 height 15
click at [293, 52] on input "True" at bounding box center [290, 50] width 5 height 4
radio input "true"
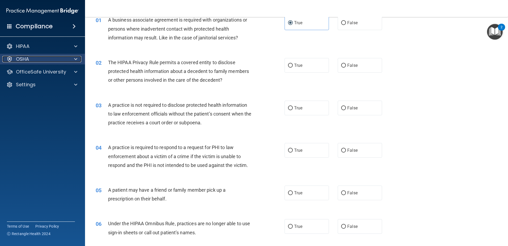
click at [66, 59] on div "OSHA" at bounding box center [35, 59] width 66 height 6
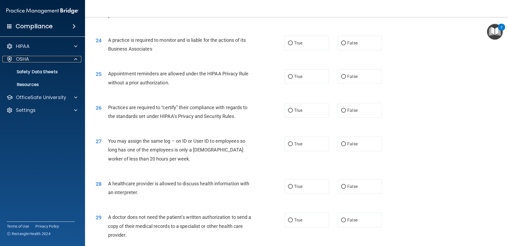
scroll to position [991, 0]
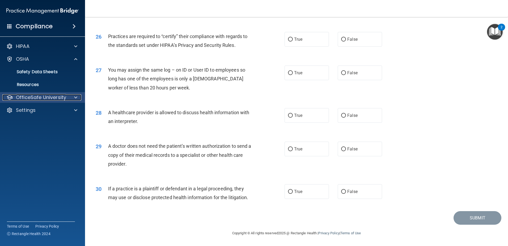
click at [43, 96] on p "OfficeSafe University" at bounding box center [41, 97] width 50 height 6
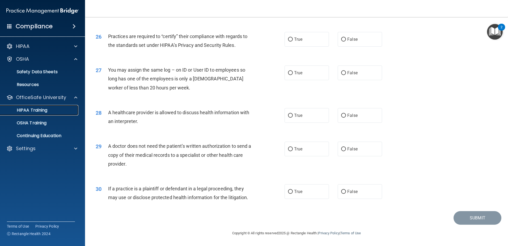
click at [41, 108] on p "HIPAA Training" at bounding box center [25, 109] width 44 height 5
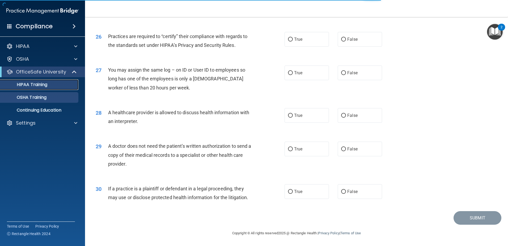
scroll to position [155, 0]
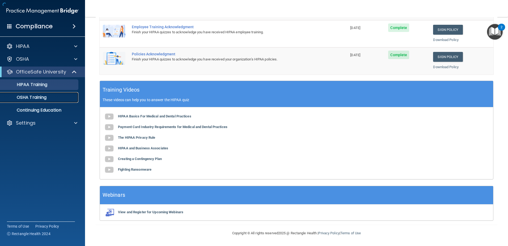
click at [48, 98] on div "OSHA Training" at bounding box center [39, 97] width 73 height 5
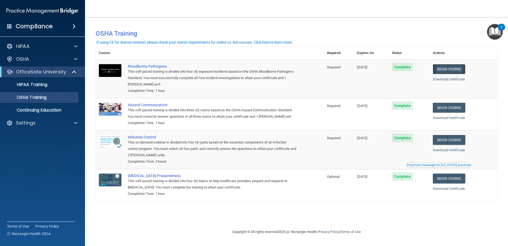
click at [445, 68] on link "Begin Course" at bounding box center [449, 69] width 32 height 10
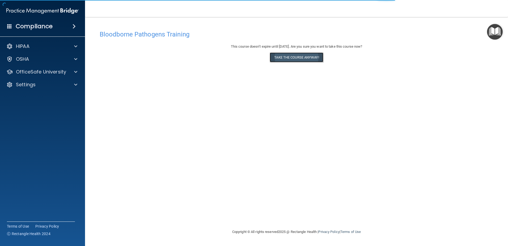
click at [319, 58] on button "Take the course anyway!" at bounding box center [296, 57] width 53 height 10
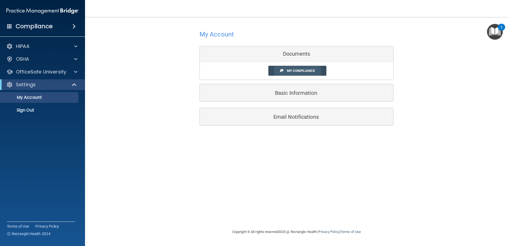
click at [302, 69] on span "My Compliance" at bounding box center [301, 71] width 28 height 4
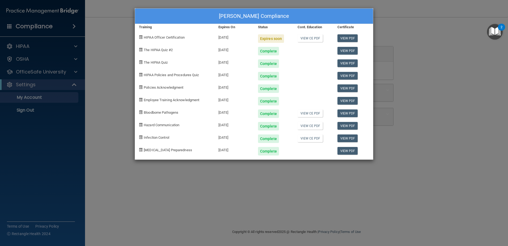
click at [123, 49] on div "Jessica Hamlin's Compliance Training Expires On Status Cont. Education Certific…" at bounding box center [254, 123] width 508 height 246
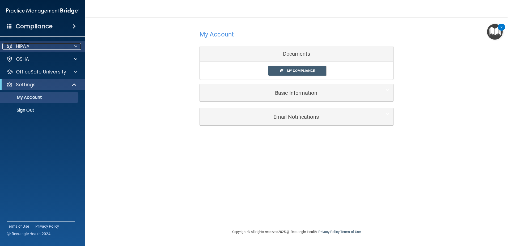
click at [39, 49] on div "HIPAA" at bounding box center [35, 46] width 66 height 6
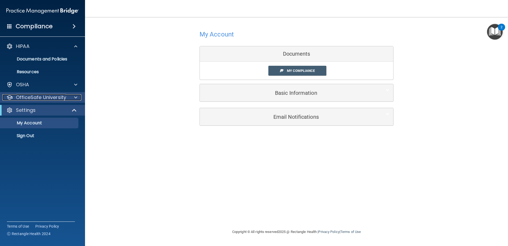
click at [30, 95] on p "OfficeSafe University" at bounding box center [41, 97] width 50 height 6
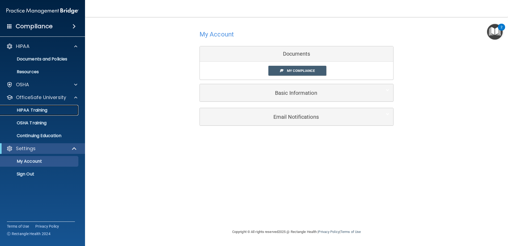
click at [28, 106] on link "HIPAA Training" at bounding box center [37, 110] width 84 height 11
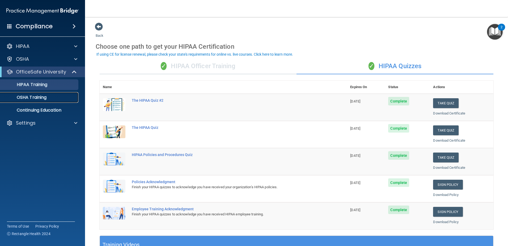
click at [56, 100] on div "OSHA Training" at bounding box center [39, 97] width 73 height 5
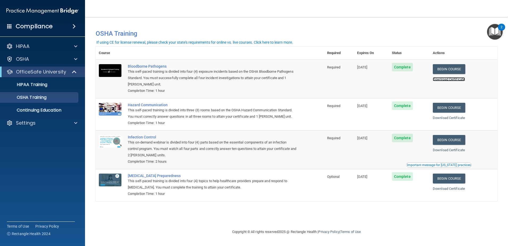
click at [448, 79] on link "Download Certificate" at bounding box center [449, 79] width 32 height 4
click at [44, 86] on p "HIPAA Training" at bounding box center [25, 84] width 44 height 5
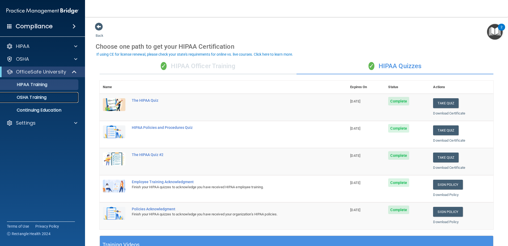
click at [39, 98] on p "OSHA Training" at bounding box center [24, 97] width 43 height 5
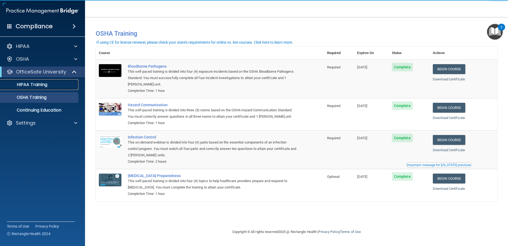
click at [29, 82] on p "HIPAA Training" at bounding box center [25, 84] width 44 height 5
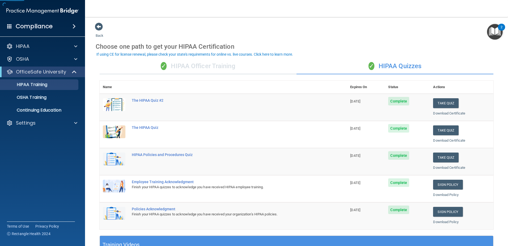
click at [212, 64] on div "✓ HIPAA Officer Training" at bounding box center [198, 66] width 197 height 16
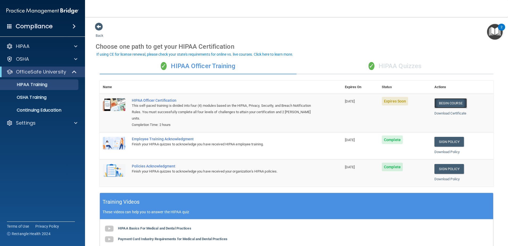
click at [439, 102] on link "Begin Course" at bounding box center [450, 103] width 32 height 10
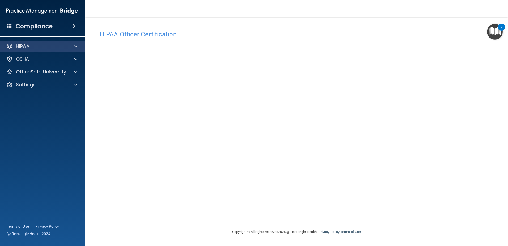
click at [55, 50] on div "HIPAA" at bounding box center [42, 46] width 85 height 11
click at [73, 46] on div at bounding box center [74, 46] width 13 height 6
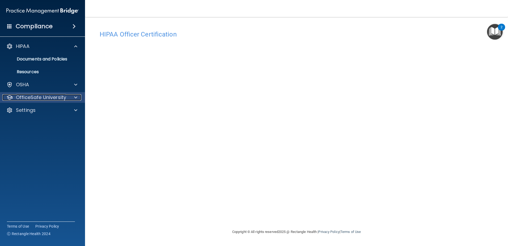
click at [48, 95] on p "OfficeSafe University" at bounding box center [41, 97] width 50 height 6
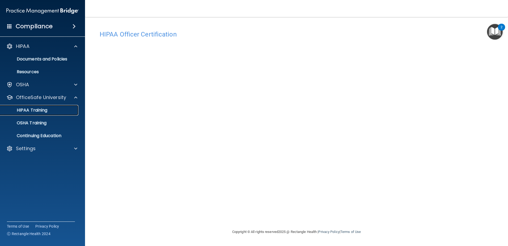
click at [42, 108] on p "HIPAA Training" at bounding box center [25, 109] width 44 height 5
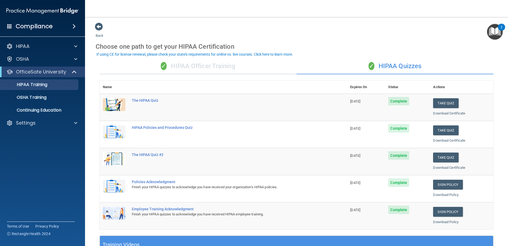
click at [201, 65] on div "✓ HIPAA Officer Training" at bounding box center [198, 66] width 197 height 16
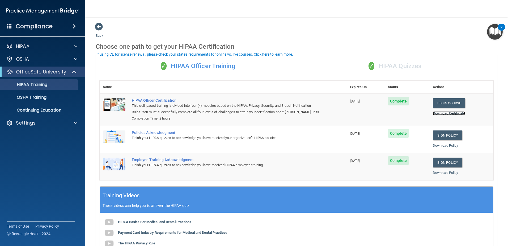
click at [436, 113] on link "Download Certificate" at bounding box center [449, 113] width 32 height 4
click at [50, 98] on div "OSHA Training" at bounding box center [39, 97] width 73 height 5
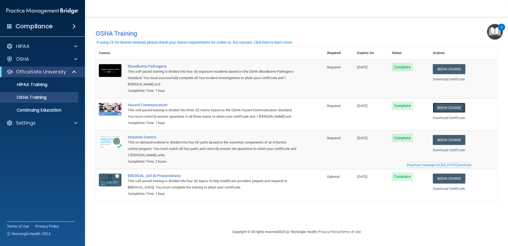
click at [453, 109] on link "Begin Course" at bounding box center [449, 108] width 32 height 10
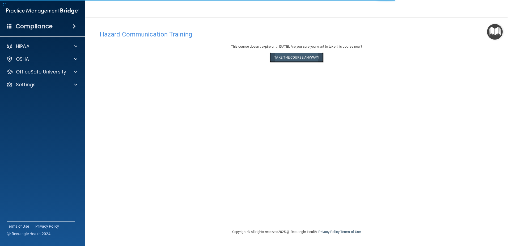
click at [297, 60] on button "Take the course anyway!" at bounding box center [296, 57] width 53 height 10
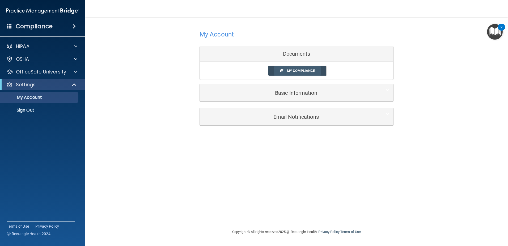
click at [285, 75] on link "My Compliance" at bounding box center [297, 71] width 58 height 10
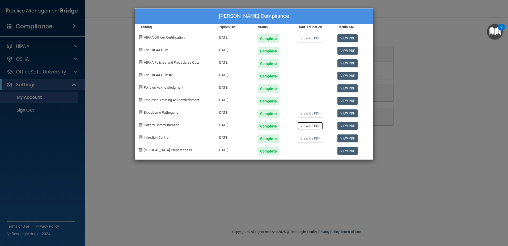
click at [306, 126] on link "View CE PDF" at bounding box center [310, 126] width 25 height 8
click at [454, 48] on div "[PERSON_NAME] Compliance Training Expires On Status Cont. Education Certificate…" at bounding box center [254, 123] width 508 height 246
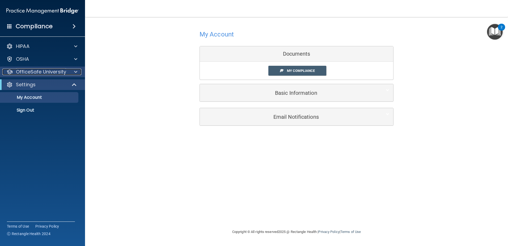
click at [37, 75] on p "OfficeSafe University" at bounding box center [41, 72] width 50 height 6
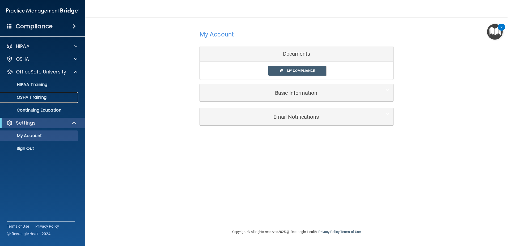
click at [33, 98] on p "OSHA Training" at bounding box center [24, 97] width 43 height 5
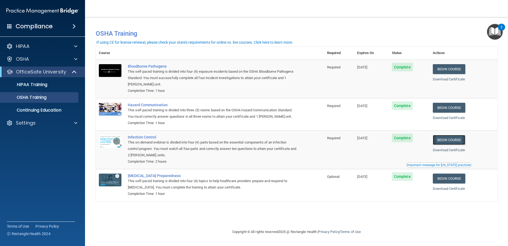
click at [451, 140] on link "Begin Course" at bounding box center [449, 140] width 32 height 10
click at [38, 99] on p "OSHA Training" at bounding box center [24, 97] width 43 height 5
click at [444, 177] on link "Begin Course" at bounding box center [449, 178] width 32 height 10
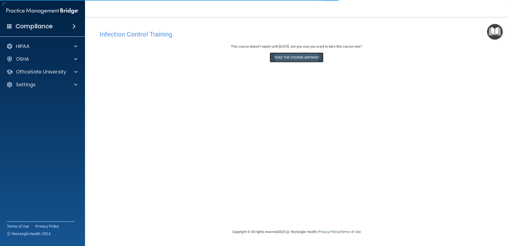
click at [293, 56] on button "Take the course anyway!" at bounding box center [296, 57] width 53 height 10
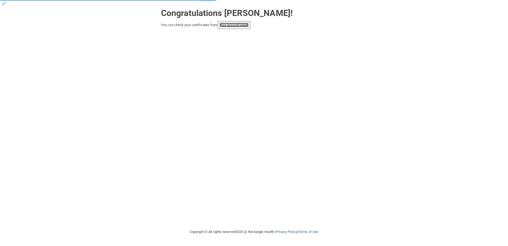
click at [242, 24] on link "your account page!" at bounding box center [234, 25] width 29 height 4
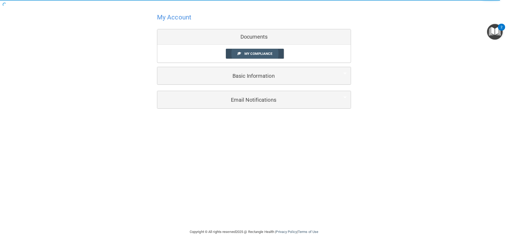
click at [255, 52] on span "My Compliance" at bounding box center [258, 54] width 28 height 4
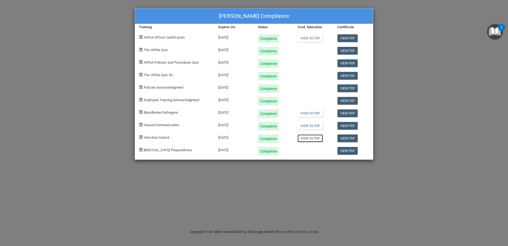
click at [310, 138] on link "View CE PDF" at bounding box center [310, 138] width 25 height 8
click at [451, 65] on div "[PERSON_NAME] Compliance Training Expires On Status Cont. Education Certificate…" at bounding box center [254, 123] width 508 height 246
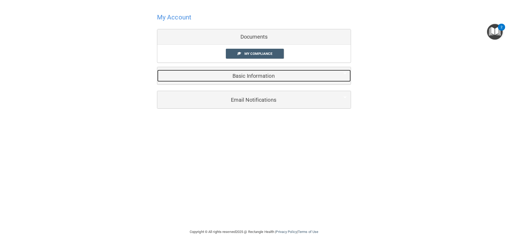
click at [242, 75] on h5 "Basic Information" at bounding box center [245, 76] width 169 height 6
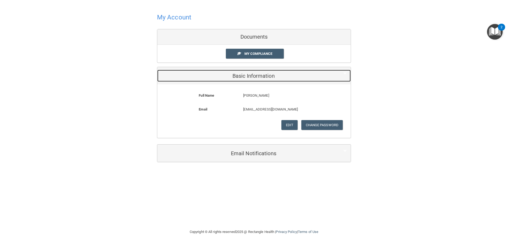
click at [242, 75] on h5 "Basic Information" at bounding box center [245, 76] width 169 height 6
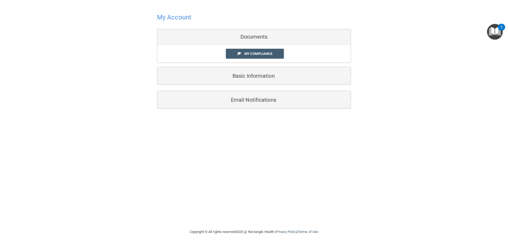
click at [166, 15] on h4 "My Account" at bounding box center [174, 17] width 34 height 7
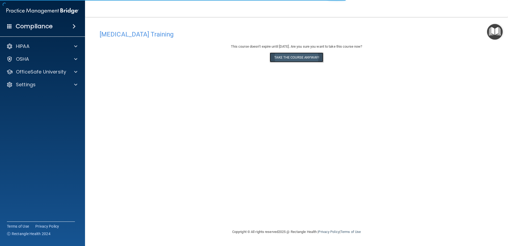
click at [307, 57] on button "Take the course anyway!" at bounding box center [296, 57] width 53 height 10
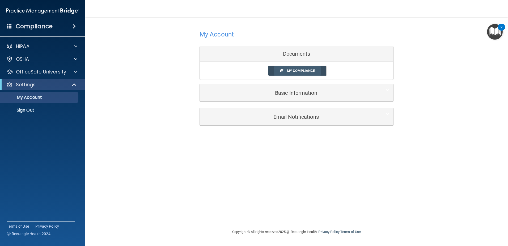
click at [307, 72] on span "My Compliance" at bounding box center [301, 71] width 28 height 4
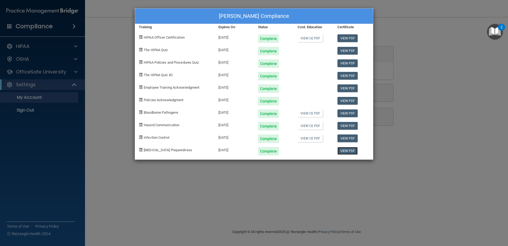
click at [356, 153] on link "View PDF" at bounding box center [347, 151] width 20 height 8
click at [437, 76] on div "[PERSON_NAME] Compliance Training Expires On Status Cont. Education Certificate…" at bounding box center [254, 123] width 508 height 246
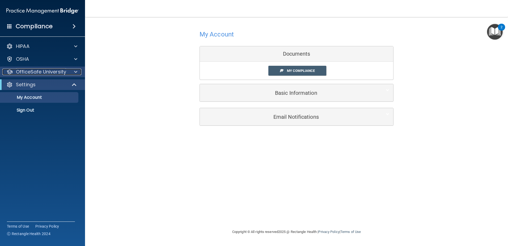
click at [33, 69] on p "OfficeSafe University" at bounding box center [41, 72] width 50 height 6
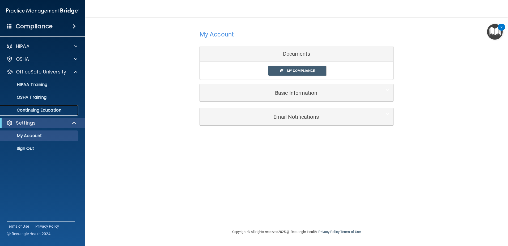
click at [29, 110] on p "Continuing Education" at bounding box center [39, 109] width 73 height 5
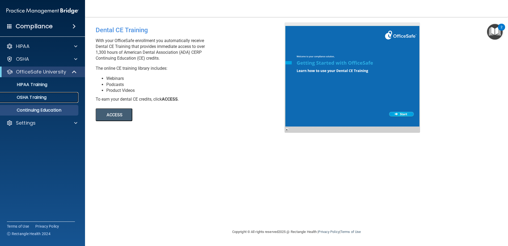
click at [52, 99] on div "OSHA Training" at bounding box center [39, 97] width 73 height 5
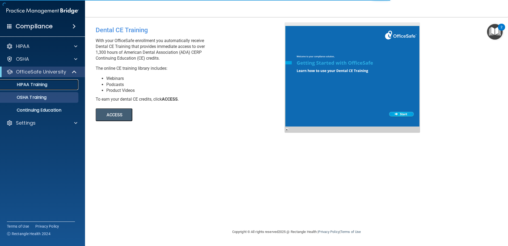
click at [46, 86] on p "HIPAA Training" at bounding box center [25, 84] width 44 height 5
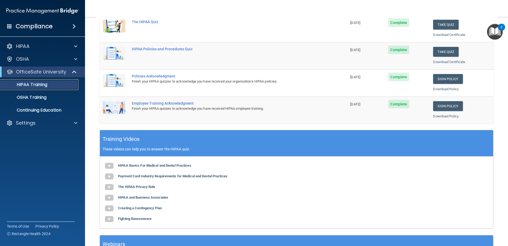
scroll to position [101, 0]
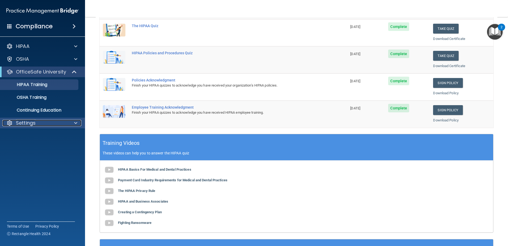
click at [30, 120] on p "Settings" at bounding box center [26, 123] width 20 height 6
click at [33, 137] on p "My Account" at bounding box center [39, 135] width 73 height 5
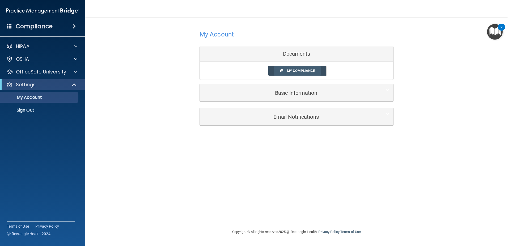
click at [281, 74] on link "My Compliance" at bounding box center [297, 71] width 58 height 10
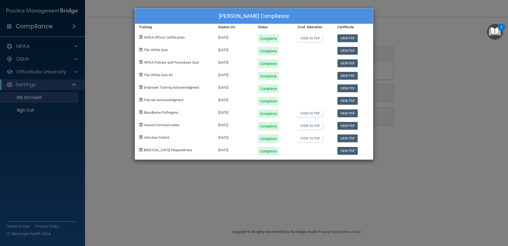
drag, startPoint x: 491, startPoint y: 36, endPoint x: 490, endPoint y: 27, distance: 8.4
click at [490, 27] on img "Open Resource Center, 2 new notifications" at bounding box center [495, 32] width 16 height 16
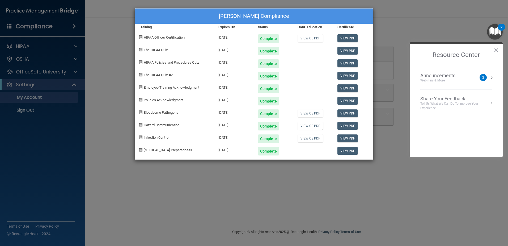
click at [479, 75] on div "Announcements Webinars & More 2" at bounding box center [456, 78] width 72 height 10
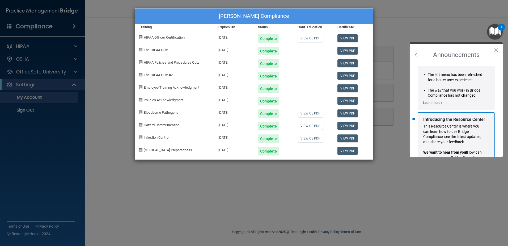
scroll to position [93, 0]
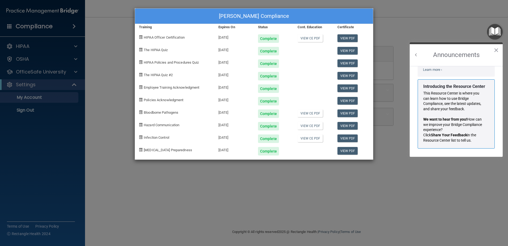
click at [454, 95] on p "This Resource Center is where you can learn how to use Bridge Compliance, see t…" at bounding box center [454, 101] width 62 height 21
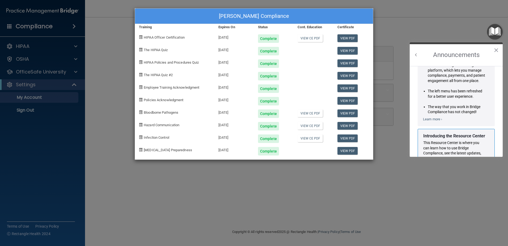
scroll to position [0, 0]
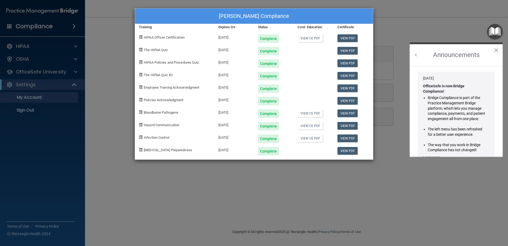
click at [497, 50] on button "×" at bounding box center [496, 50] width 5 height 9
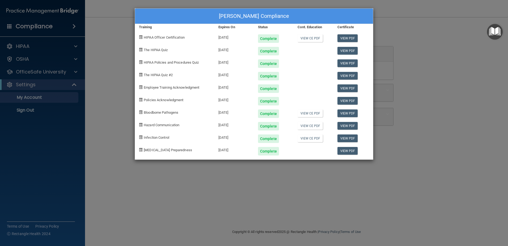
click at [276, 215] on div "[PERSON_NAME] Compliance Training Expires On Status Cont. Education Certificate…" at bounding box center [254, 123] width 508 height 246
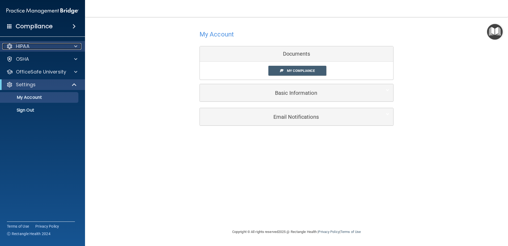
click at [18, 48] on p "HIPAA" at bounding box center [23, 46] width 14 height 6
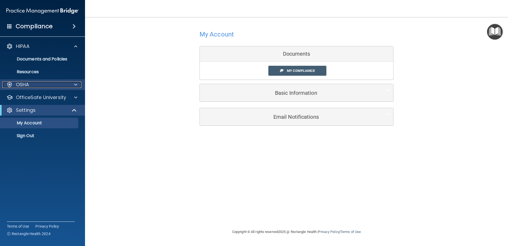
click at [29, 84] on p "OSHA" at bounding box center [22, 84] width 13 height 6
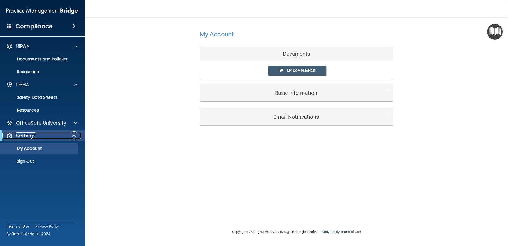
click at [33, 137] on p "Settings" at bounding box center [26, 135] width 20 height 6
click at [34, 127] on div "OfficeSafe University" at bounding box center [42, 122] width 85 height 11
click at [78, 122] on div at bounding box center [74, 123] width 13 height 6
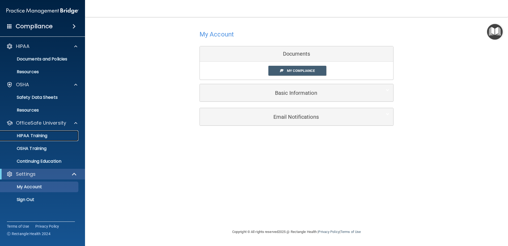
click at [65, 135] on div "HIPAA Training" at bounding box center [39, 135] width 73 height 5
